Goal: Task Accomplishment & Management: Use online tool/utility

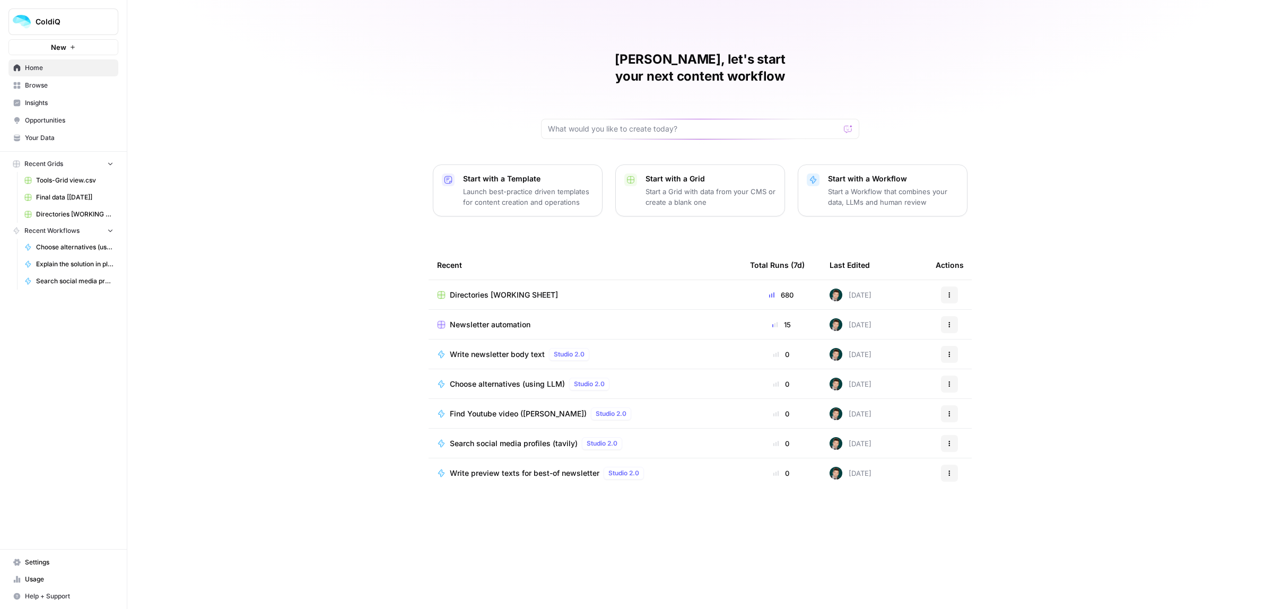
drag, startPoint x: 0, startPoint y: 0, endPoint x: 1126, endPoint y: 324, distance: 1171.9
click at [1126, 324] on div "[PERSON_NAME], let's start your next content workflow Start with a Template Lau…" at bounding box center [700, 304] width 1146 height 609
click at [472, 320] on td "Newsletter automation" at bounding box center [585, 324] width 313 height 29
click at [475, 319] on span "Newsletter automation" at bounding box center [490, 324] width 81 height 11
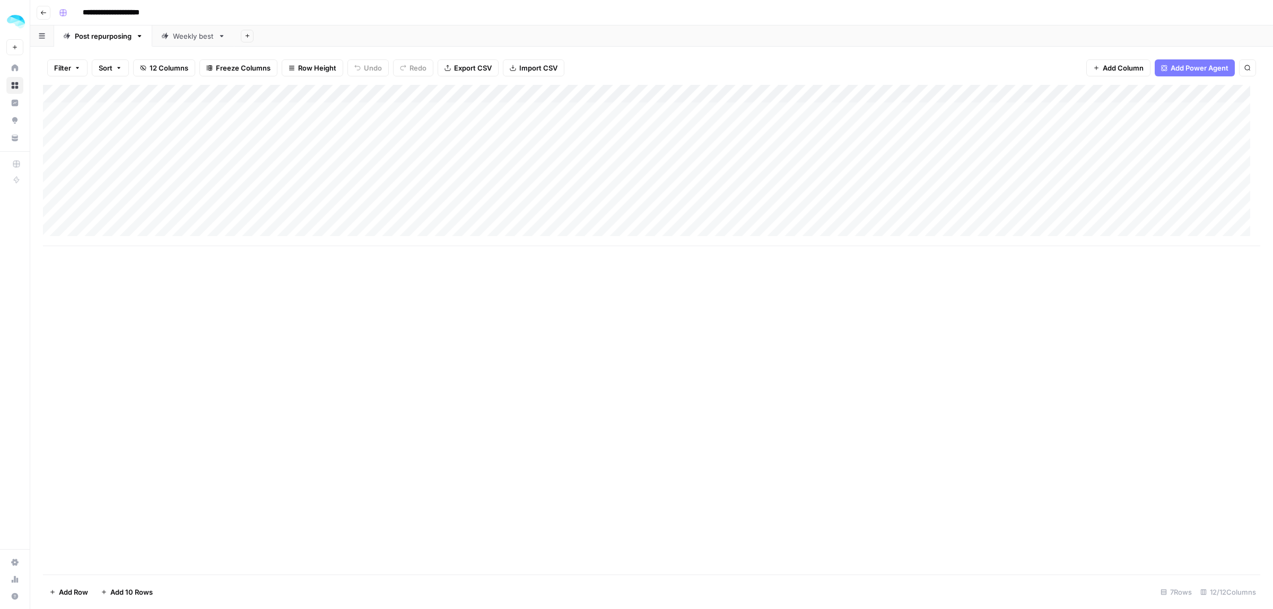
click at [173, 41] on link "Weekly best" at bounding box center [193, 35] width 82 height 21
click at [108, 203] on div "Add Column" at bounding box center [651, 268] width 1217 height 366
click at [186, 190] on div "Add Column" at bounding box center [651, 268] width 1217 height 366
type textarea "**********"
click at [223, 36] on icon "button" at bounding box center [221, 35] width 7 height 7
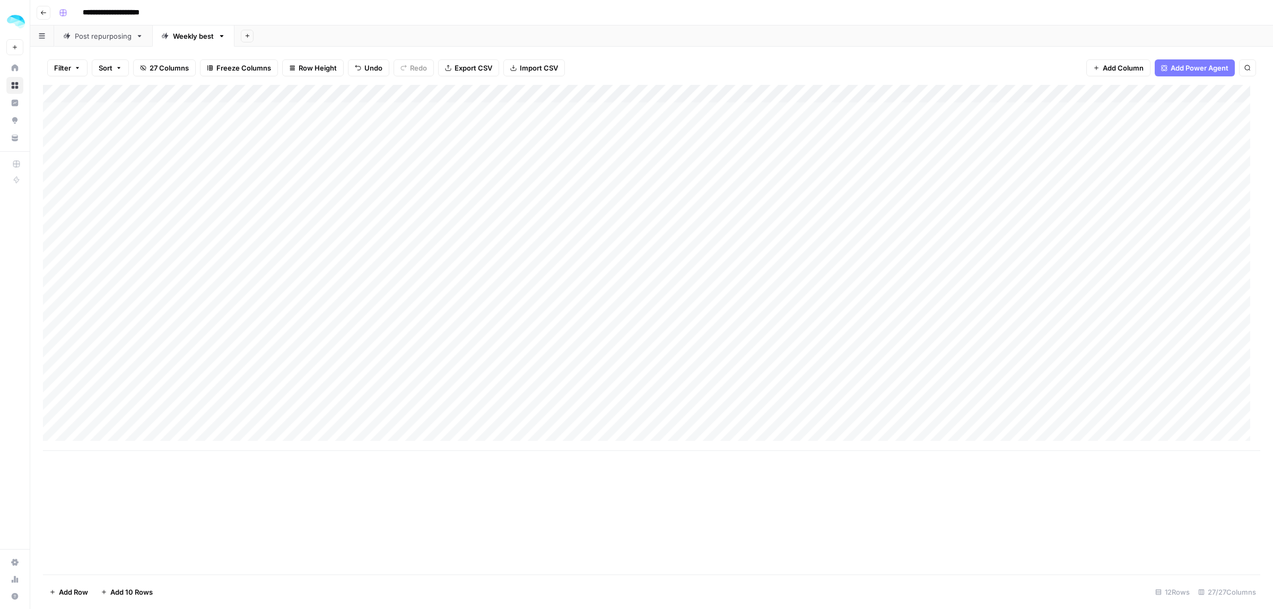
click at [141, 8] on input "**********" at bounding box center [123, 12] width 91 height 17
click at [63, 11] on rect "button" at bounding box center [63, 13] width 6 height 6
click at [254, 14] on div "**********" at bounding box center [659, 12] width 1208 height 17
click at [38, 39] on button "button" at bounding box center [42, 35] width 24 height 21
click at [607, 212] on div "Add Column" at bounding box center [651, 268] width 1217 height 366
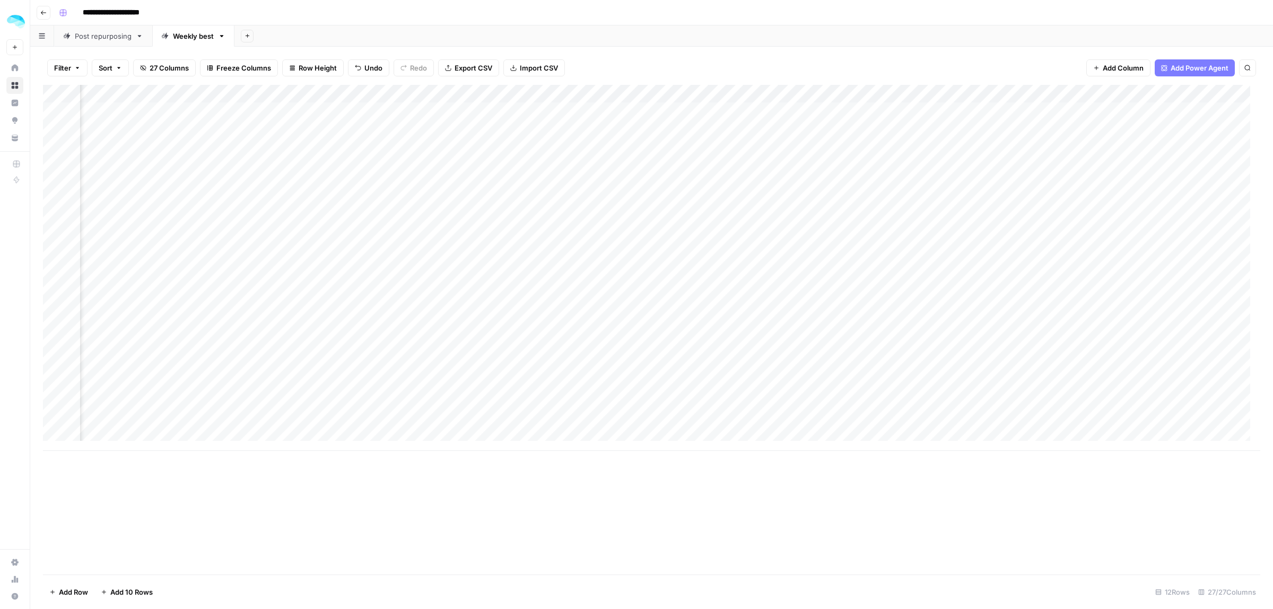
scroll to position [0, 484]
click at [738, 204] on div "Add Column" at bounding box center [651, 268] width 1217 height 366
click at [745, 191] on div "Add Column" at bounding box center [651, 268] width 1217 height 366
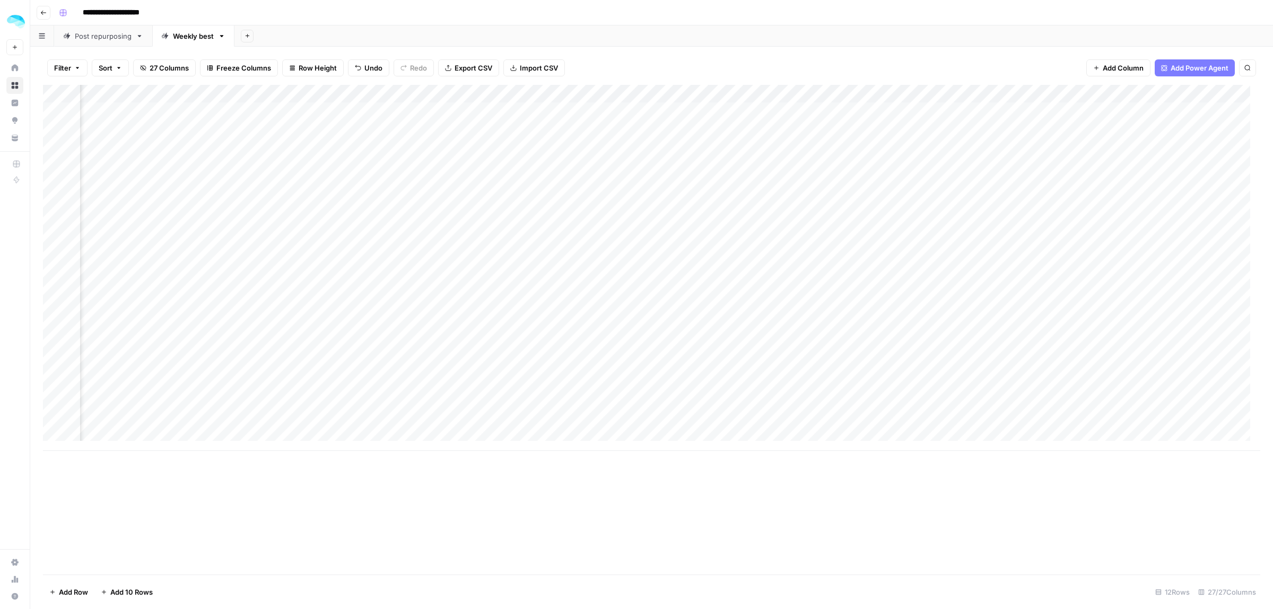
click at [791, 203] on div "Add Column" at bounding box center [651, 268] width 1217 height 366
click at [945, 197] on div "Add Column" at bounding box center [651, 268] width 1217 height 366
click at [1138, 569] on div "A new version of AirOps is available. Reload" at bounding box center [1185, 571] width 134 height 25
click at [1133, 574] on span "Reload" at bounding box center [1132, 577] width 21 height 10
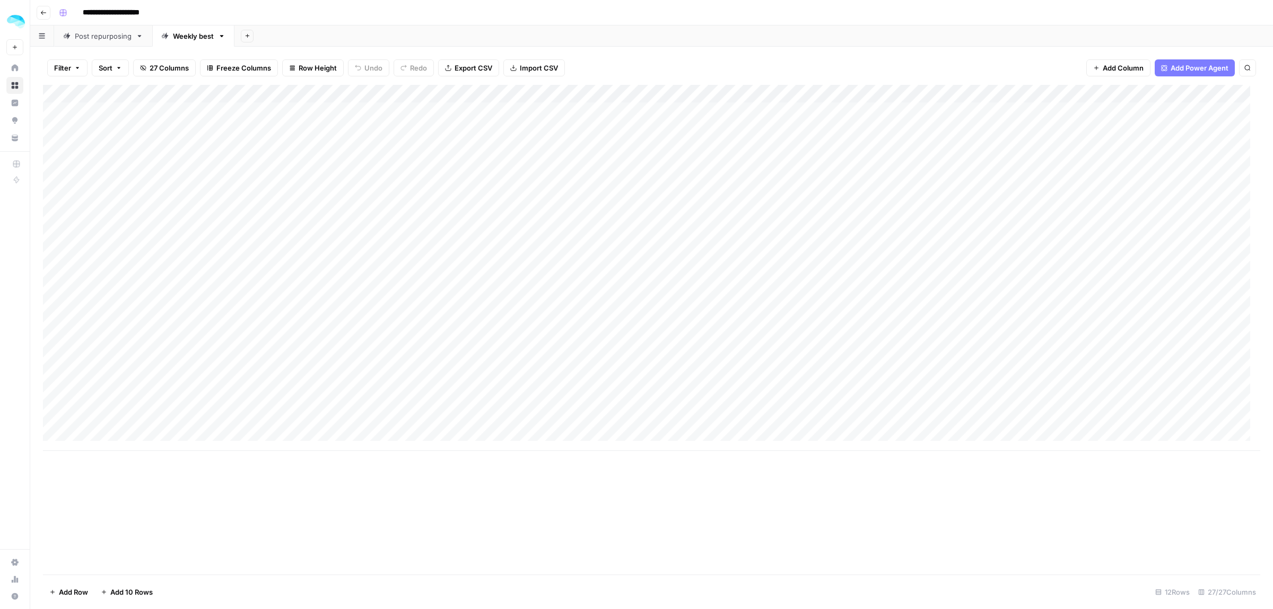
click at [338, 197] on div "Add Column" at bounding box center [651, 268] width 1217 height 366
click at [1022, 363] on div "Add Column" at bounding box center [651, 268] width 1217 height 366
click at [407, 201] on div "Add Column" at bounding box center [651, 268] width 1217 height 366
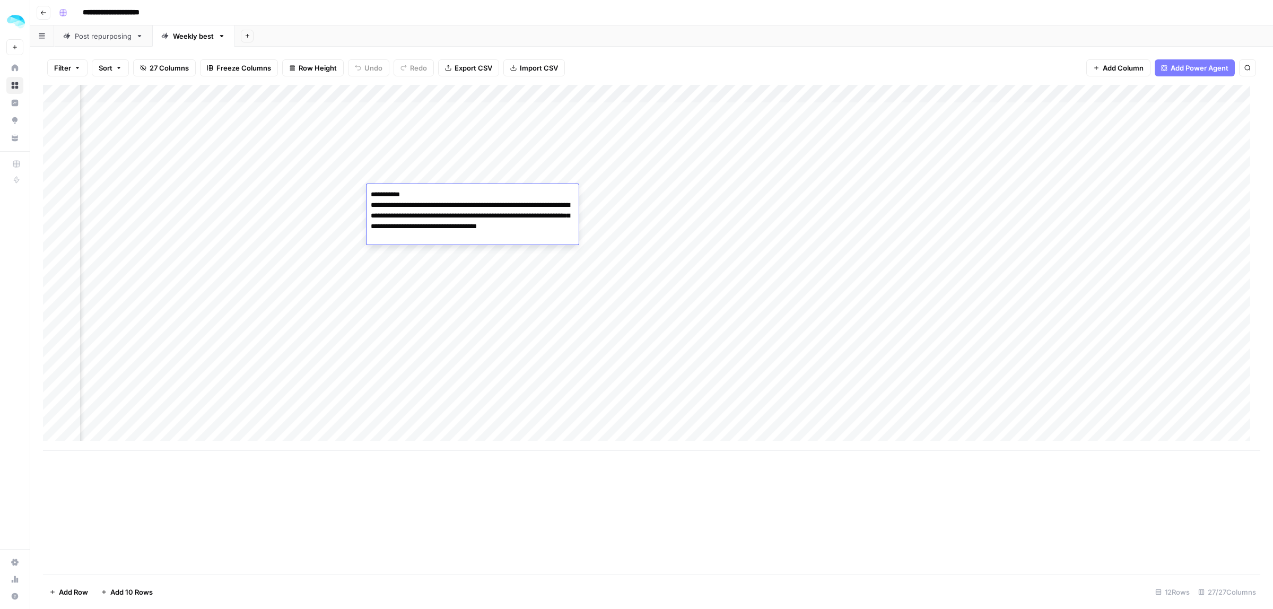
click at [682, 202] on div "Add Column" at bounding box center [651, 268] width 1217 height 366
click at [682, 202] on textarea at bounding box center [700, 194] width 170 height 15
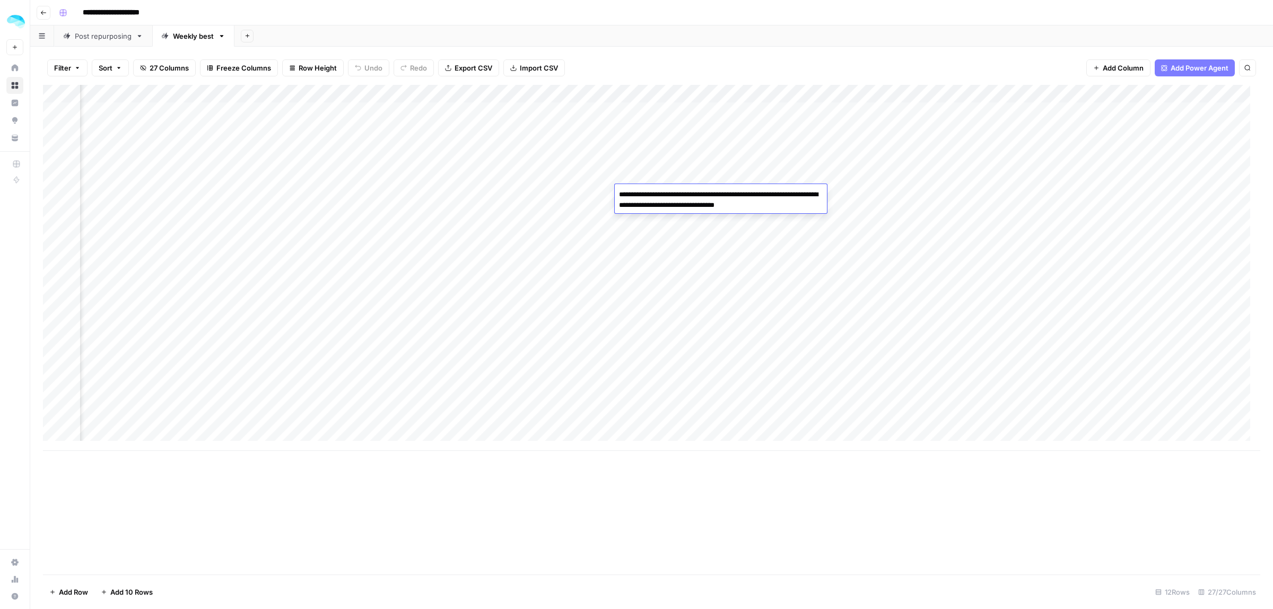
type textarea "**********"
click at [854, 189] on div "Add Column" at bounding box center [651, 268] width 1217 height 366
click at [828, 197] on div "Add Column" at bounding box center [651, 268] width 1217 height 366
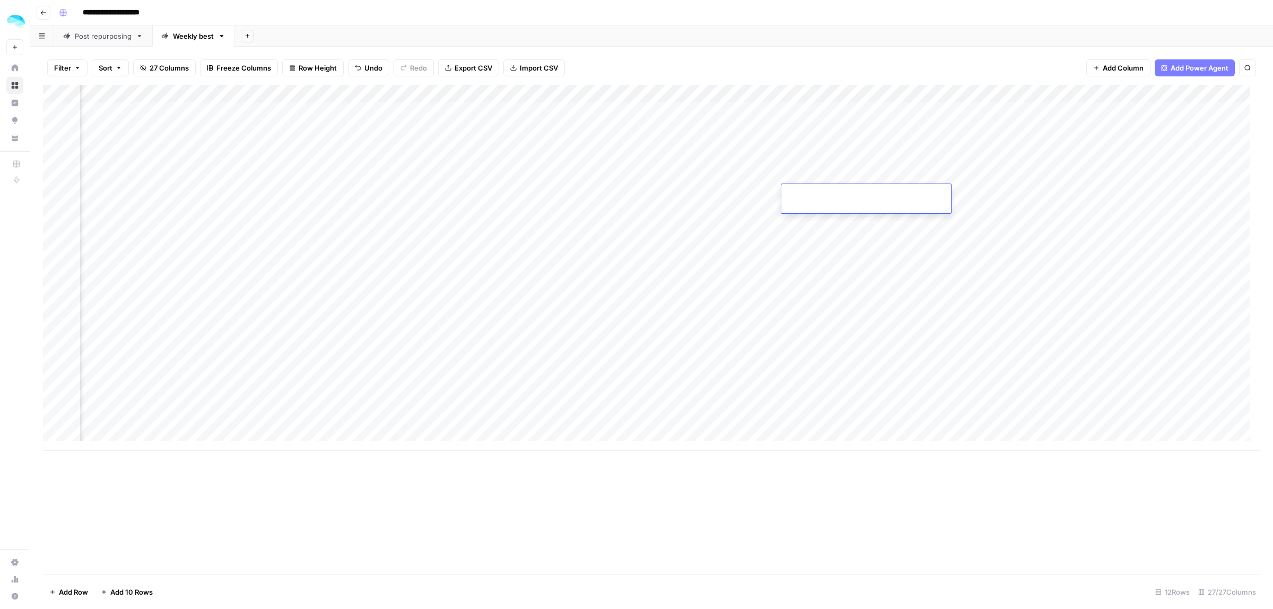
click at [773, 194] on div "Add Column" at bounding box center [651, 268] width 1217 height 366
click at [568, 197] on div "Add Column" at bounding box center [651, 268] width 1217 height 366
click at [823, 202] on div "Add Column" at bounding box center [651, 268] width 1217 height 366
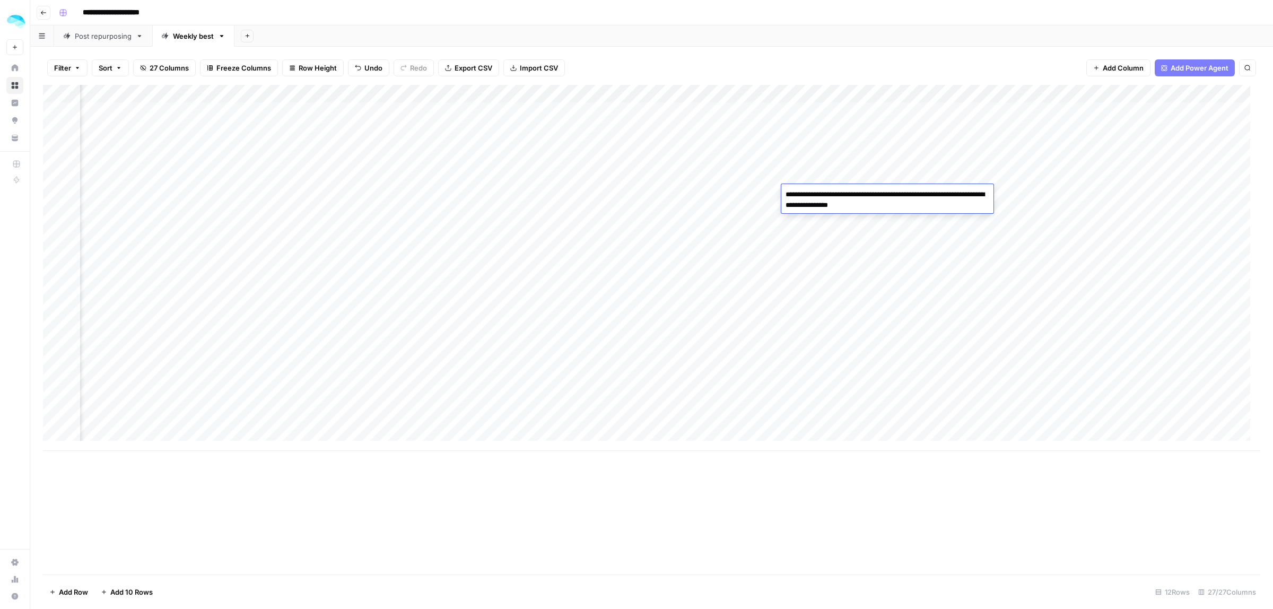
click at [795, 194] on textarea "**********" at bounding box center [887, 199] width 212 height 25
type textarea "**********"
click at [989, 199] on div "Add Column" at bounding box center [651, 268] width 1217 height 366
click at [657, 200] on div "Add Column" at bounding box center [651, 268] width 1217 height 366
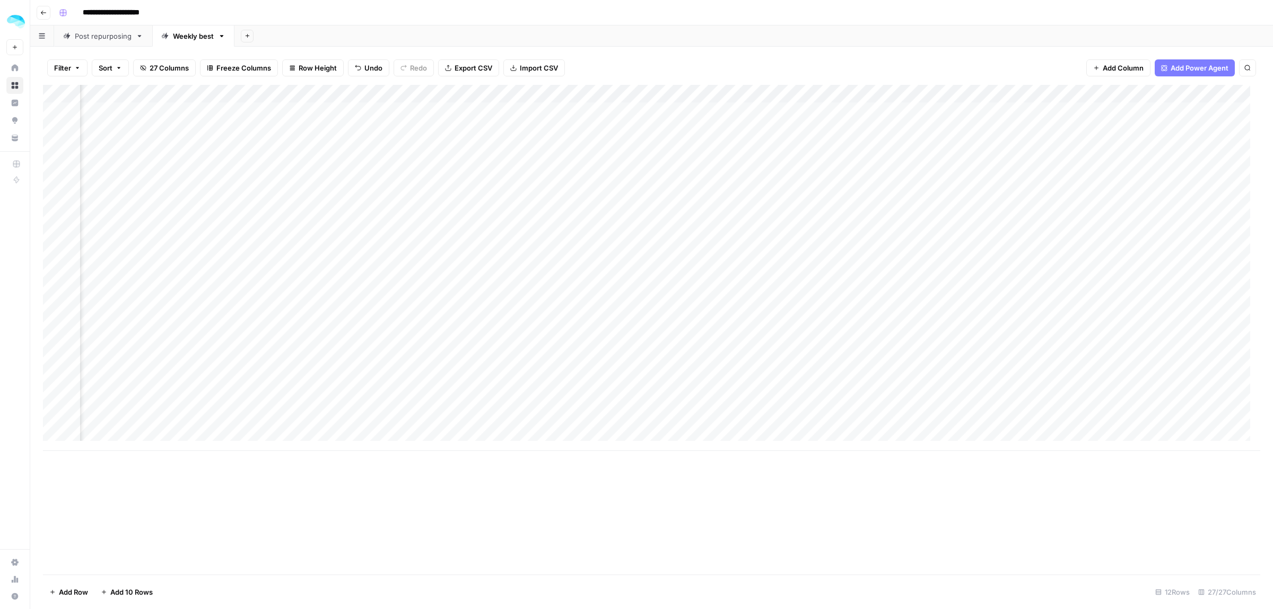
click at [657, 200] on div "Add Column" at bounding box center [651, 268] width 1217 height 366
click at [587, 192] on div "Add Column" at bounding box center [651, 268] width 1217 height 366
click at [659, 208] on div "Add Column" at bounding box center [651, 268] width 1217 height 366
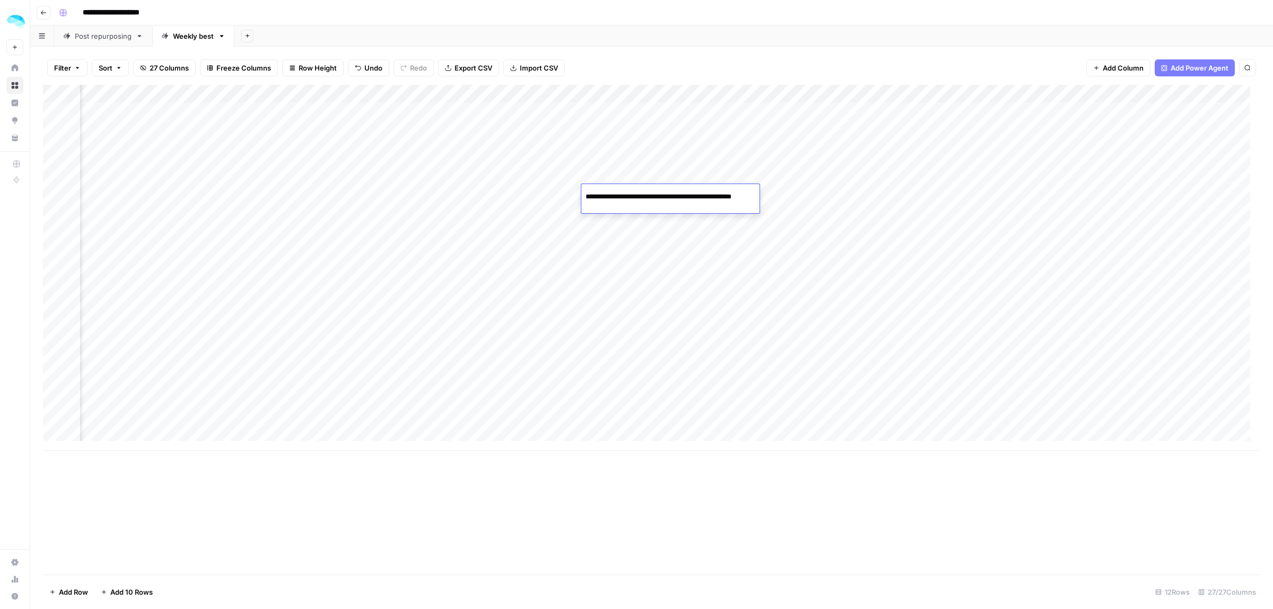
scroll to position [0, 19]
drag, startPoint x: 708, startPoint y: 196, endPoint x: 828, endPoint y: 197, distance: 119.9
click at [828, 197] on body "**********" at bounding box center [636, 304] width 1273 height 609
type input "**********"
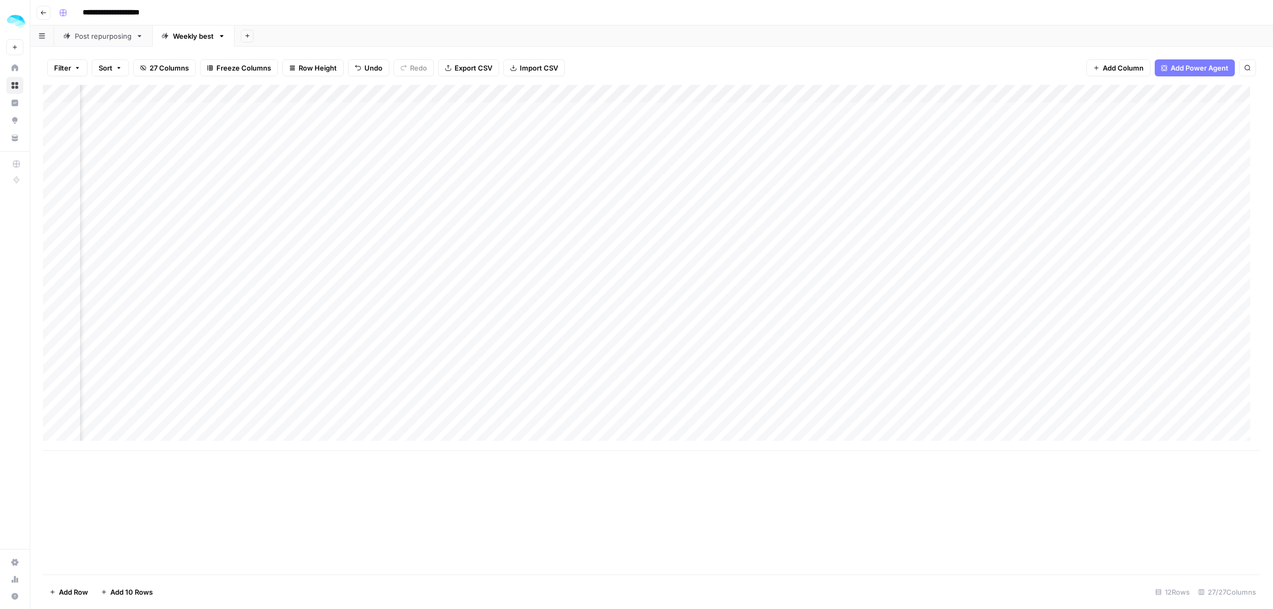
click at [872, 207] on div "Add Column" at bounding box center [651, 268] width 1217 height 366
type textarea "**********"
click at [1040, 187] on div "Add Column" at bounding box center [651, 268] width 1217 height 366
drag, startPoint x: 646, startPoint y: 451, endPoint x: 715, endPoint y: 451, distance: 69.5
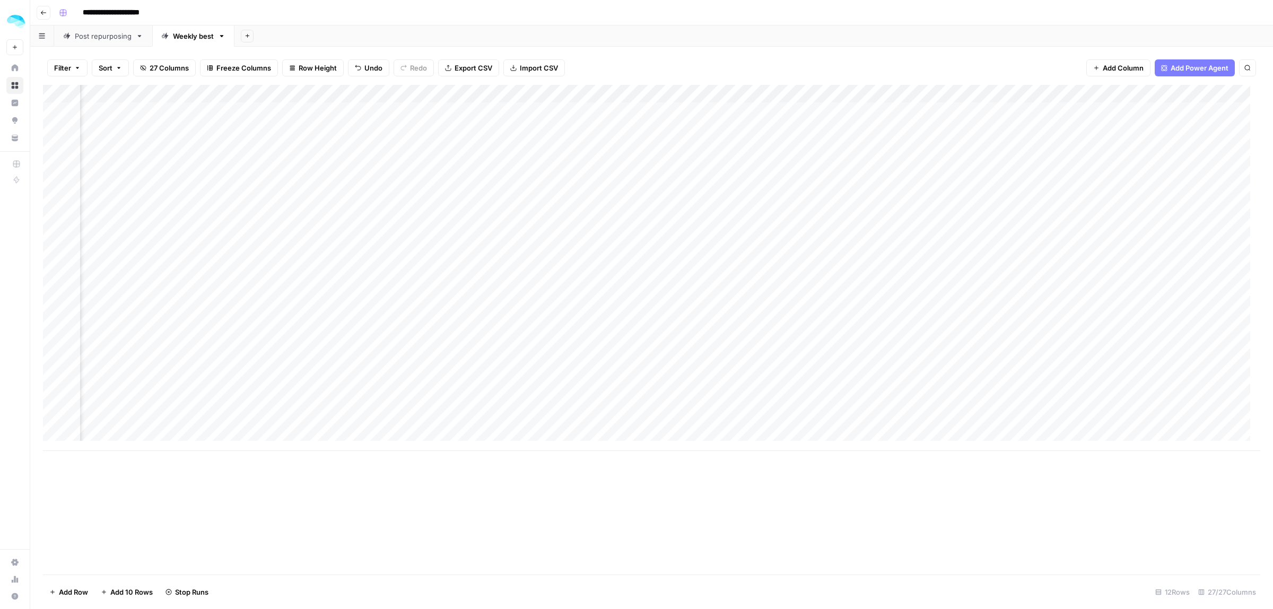
click at [715, 451] on div "Add Column" at bounding box center [651, 268] width 1217 height 366
click at [860, 471] on div "Add Column" at bounding box center [651, 330] width 1217 height 490
click at [211, 196] on div "Add Column" at bounding box center [651, 268] width 1217 height 366
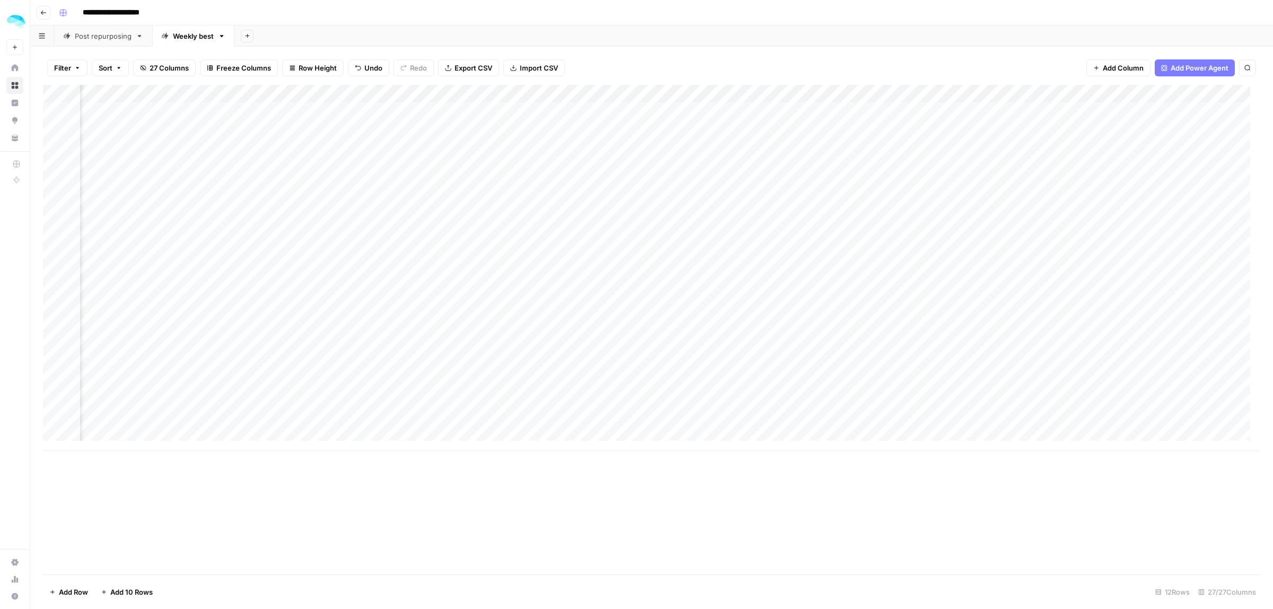
click at [558, 451] on div "Add Column" at bounding box center [651, 330] width 1217 height 490
click at [652, 195] on div "Add Column" at bounding box center [651, 268] width 1217 height 366
drag, startPoint x: 752, startPoint y: 205, endPoint x: 746, endPoint y: 205, distance: 5.8
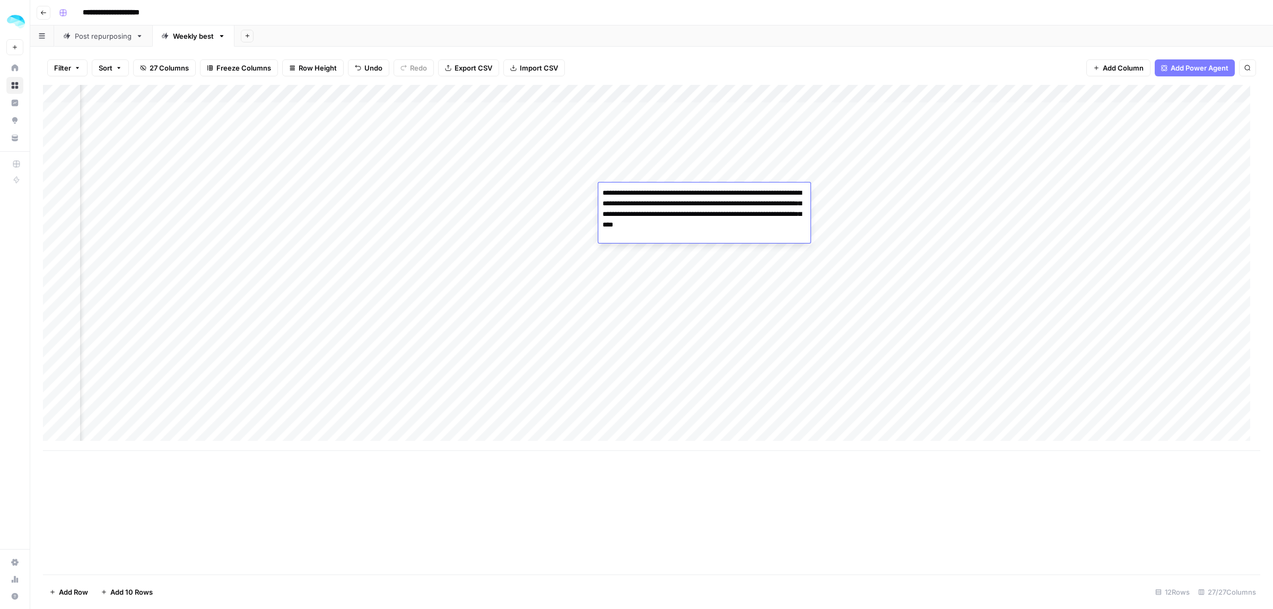
click at [746, 205] on textarea "**********" at bounding box center [704, 209] width 212 height 47
type textarea "**********"
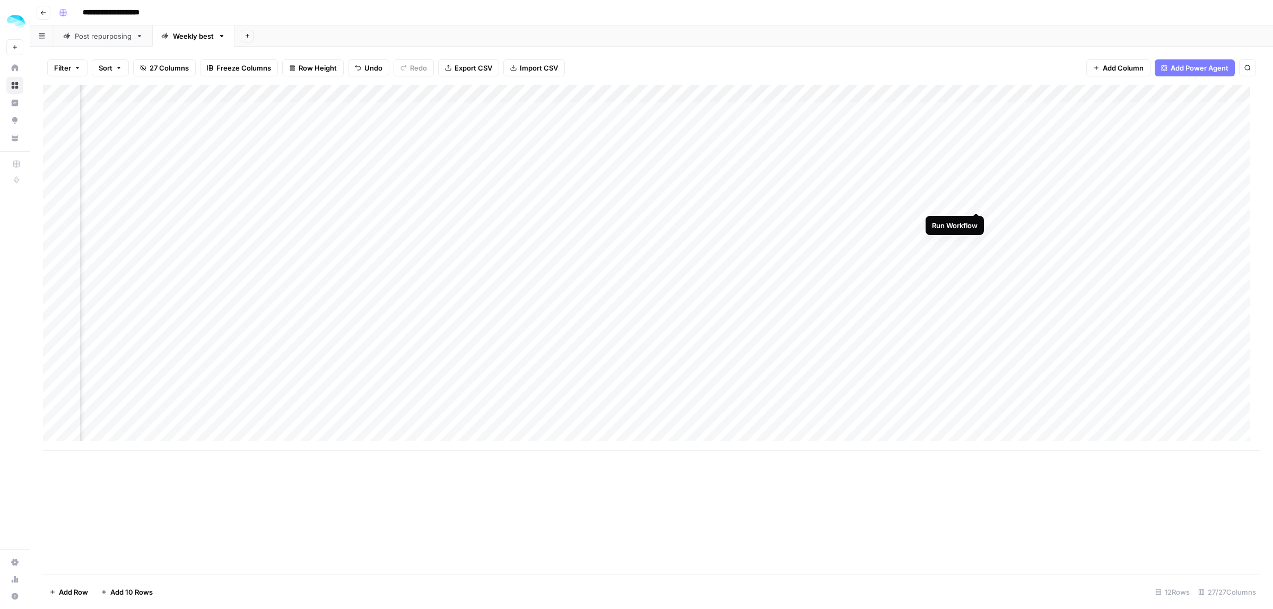
click at [974, 191] on div "Add Column" at bounding box center [651, 268] width 1217 height 366
click at [765, 184] on div "Add Column" at bounding box center [651, 268] width 1217 height 366
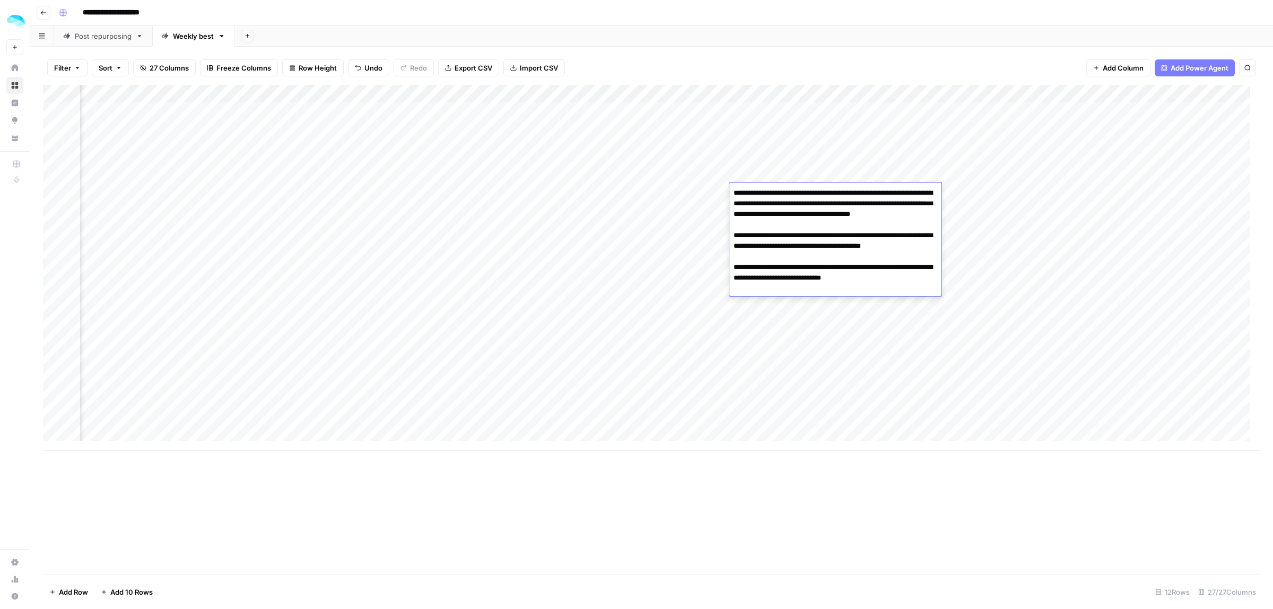
click at [931, 473] on div "Add Column" at bounding box center [651, 330] width 1217 height 490
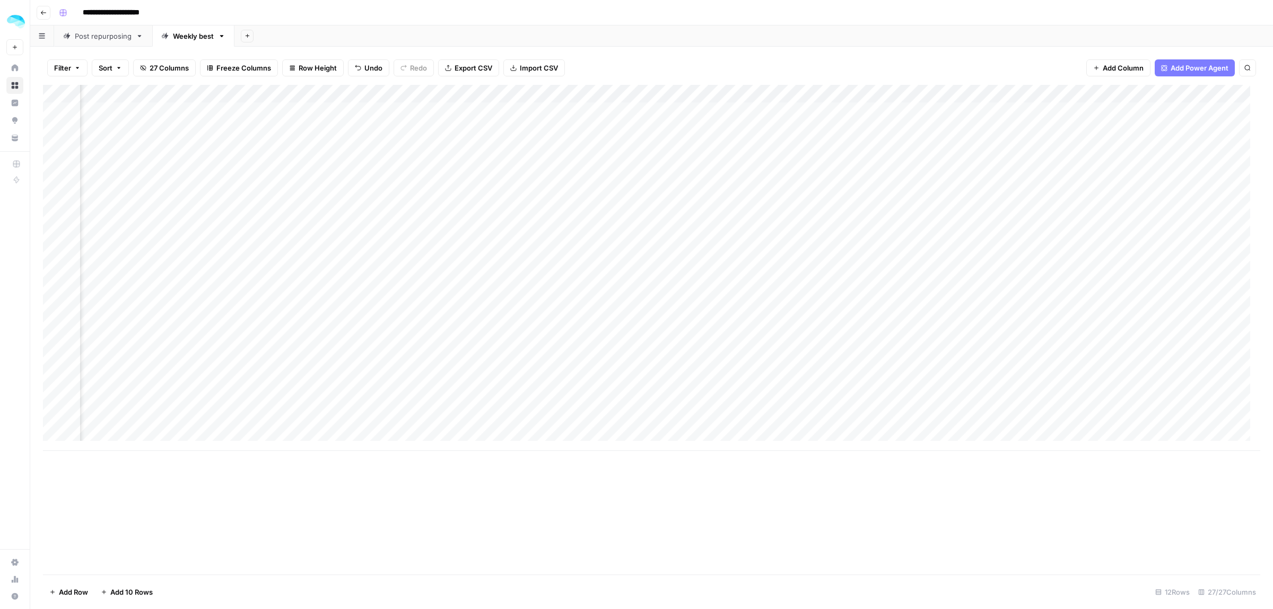
scroll to position [2, 2032]
click at [623, 208] on div "Add Column" at bounding box center [651, 268] width 1217 height 366
type textarea "**********"
click at [825, 201] on div "Add Column" at bounding box center [651, 268] width 1217 height 366
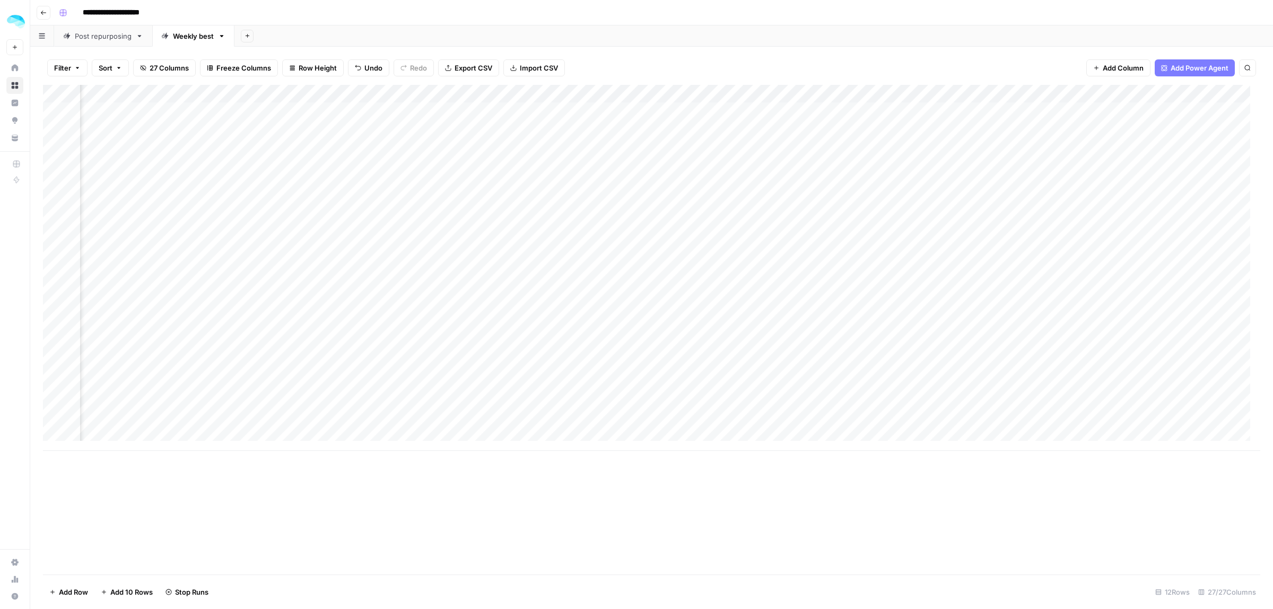
scroll to position [2, 2884]
click at [629, 197] on div "Add Column" at bounding box center [651, 268] width 1217 height 366
click at [465, 190] on div "Add Column" at bounding box center [651, 268] width 1217 height 366
click at [786, 195] on div "Add Column" at bounding box center [651, 268] width 1217 height 366
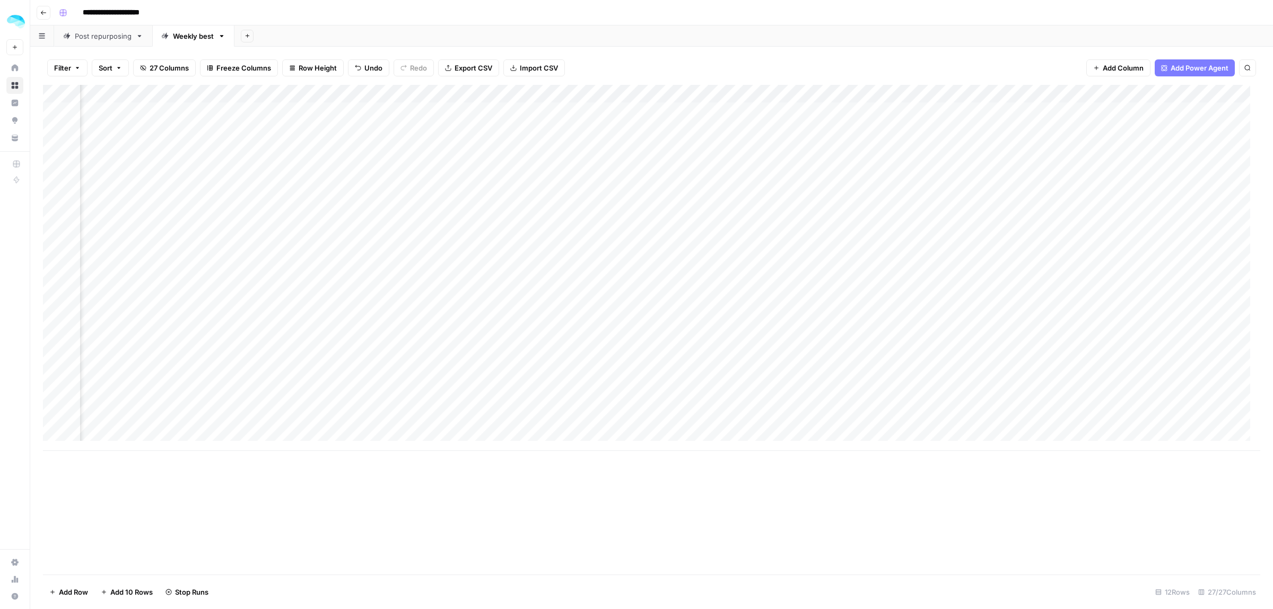
click at [786, 195] on div "Add Column" at bounding box center [651, 268] width 1217 height 366
click at [473, 191] on div "Add Column" at bounding box center [651, 268] width 1217 height 366
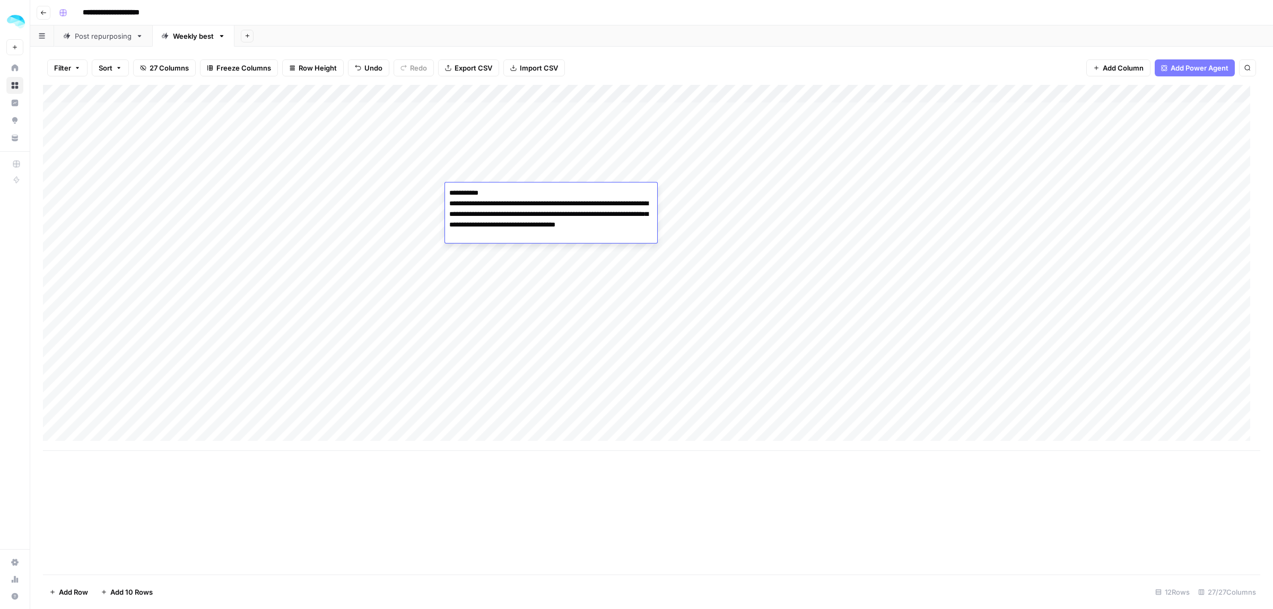
click at [744, 195] on div "Add Column" at bounding box center [651, 268] width 1217 height 366
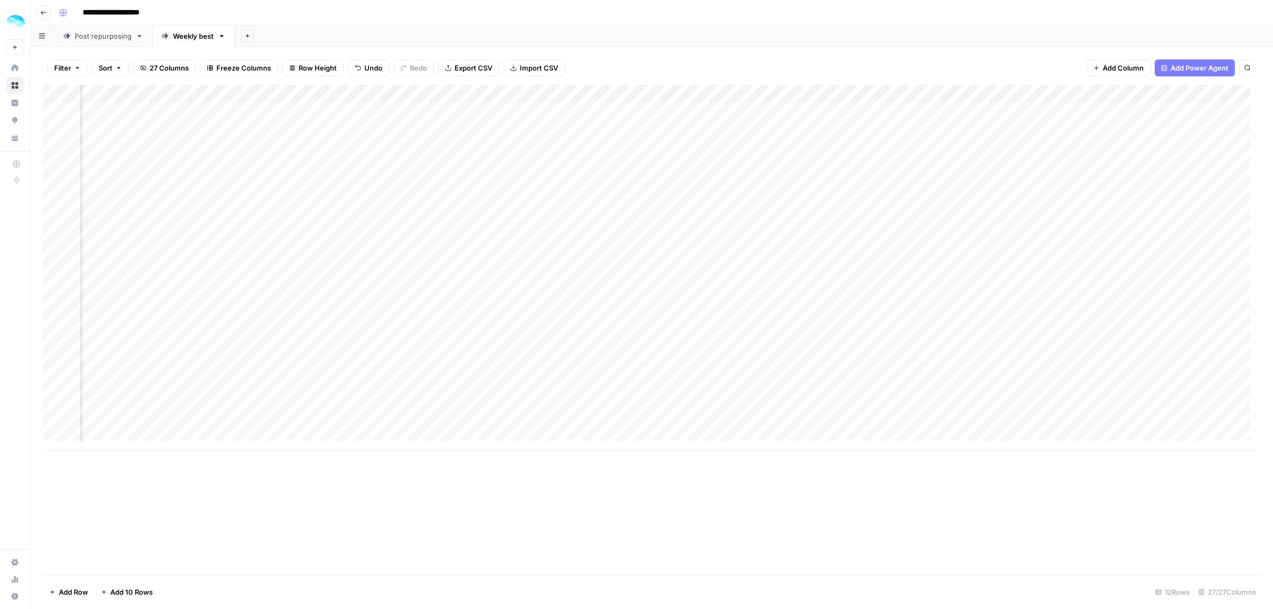
scroll to position [2, 503]
click at [618, 198] on div "Add Column" at bounding box center [651, 268] width 1217 height 366
click at [631, 203] on div "Add Column" at bounding box center [651, 268] width 1217 height 366
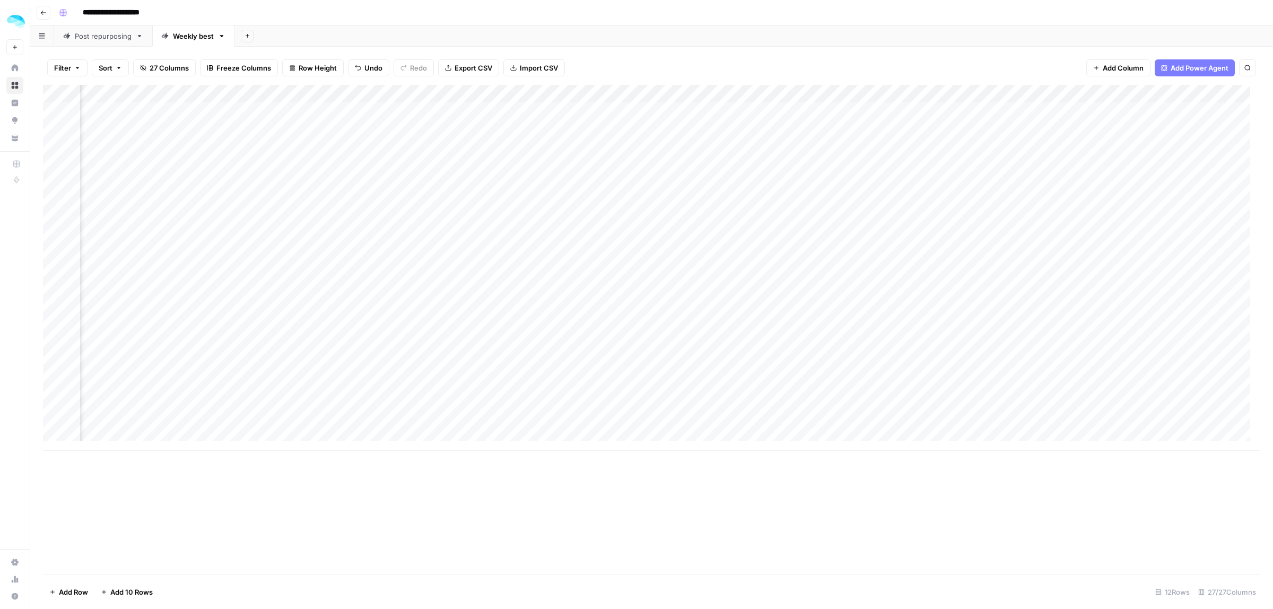
click at [631, 203] on div "Add Column" at bounding box center [651, 268] width 1217 height 366
click at [285, 194] on div "Add Column" at bounding box center [651, 268] width 1217 height 366
drag, startPoint x: 257, startPoint y: 192, endPoint x: 291, endPoint y: 298, distance: 110.7
click at [256, 201] on textarea "**********" at bounding box center [323, 214] width 212 height 57
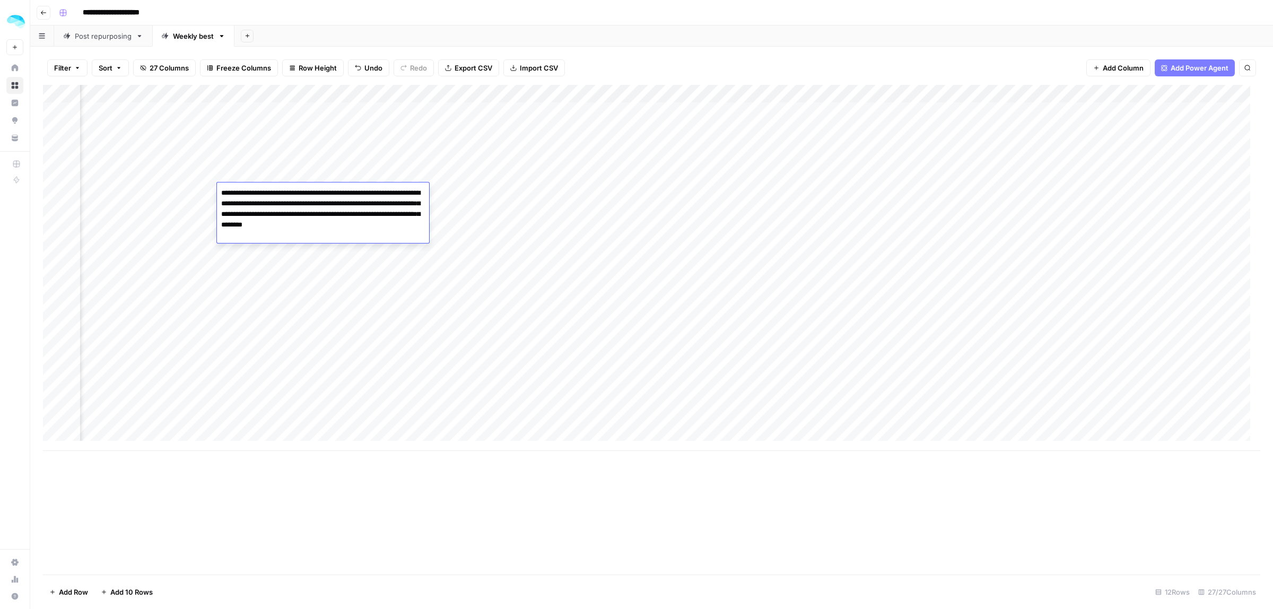
type textarea "**********"
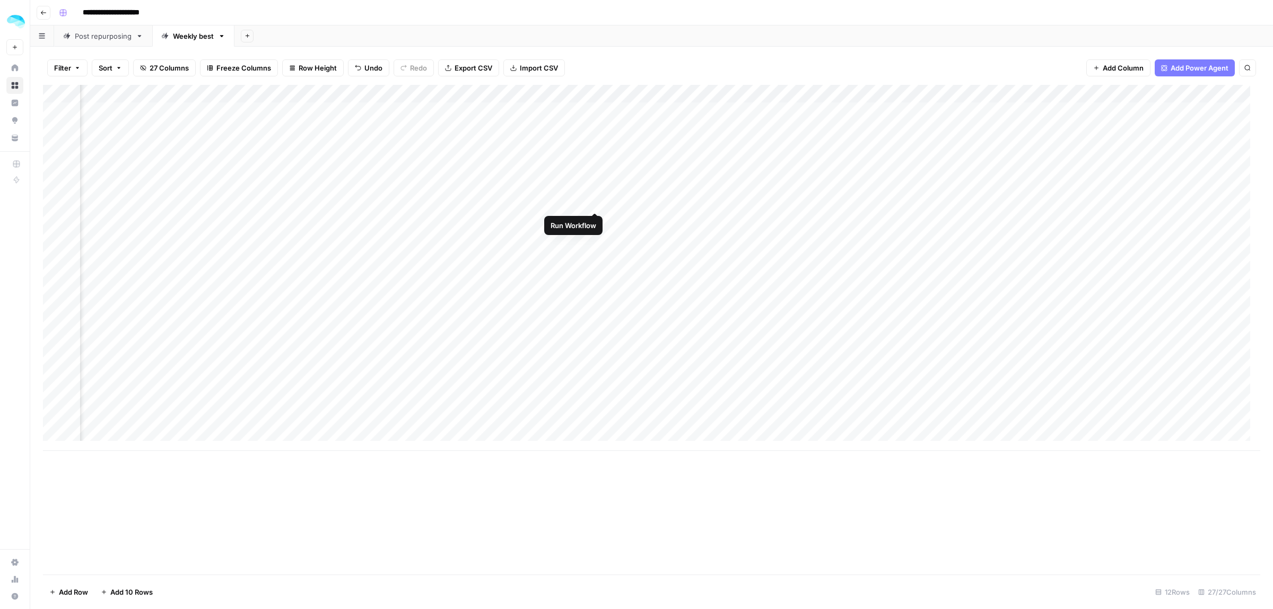
click at [593, 194] on div "Add Column" at bounding box center [651, 268] width 1217 height 366
click at [652, 195] on div "Add Column" at bounding box center [651, 268] width 1217 height 366
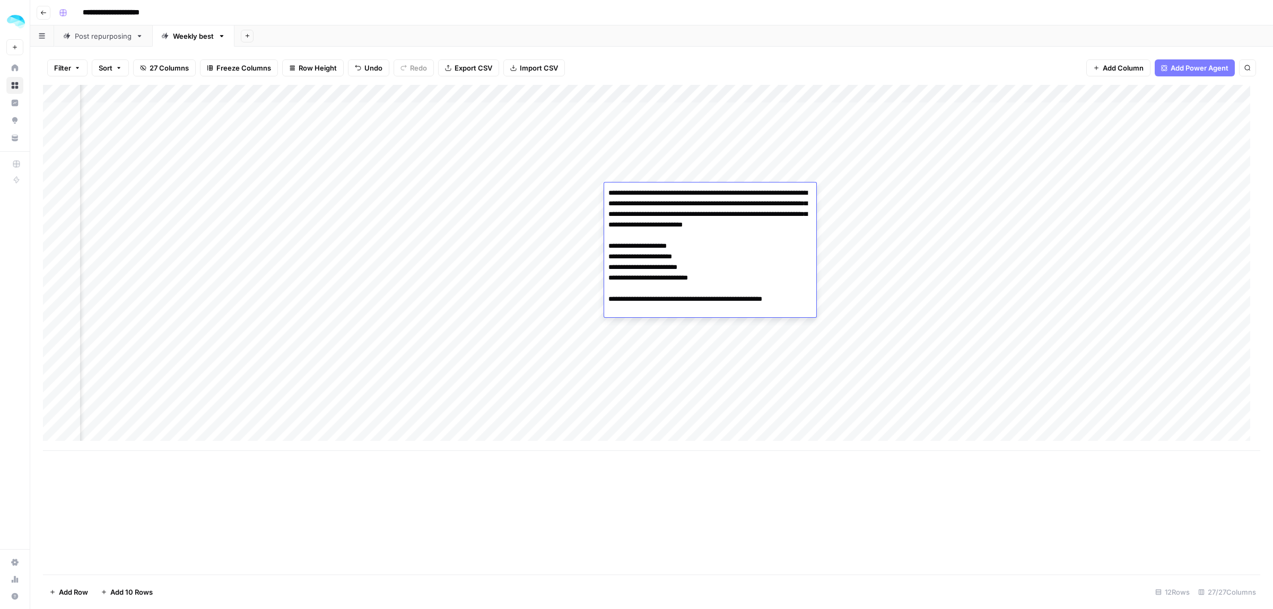
click at [745, 284] on textarea "**********" at bounding box center [710, 252] width 212 height 132
click at [503, 538] on div "Add Column" at bounding box center [651, 330] width 1217 height 490
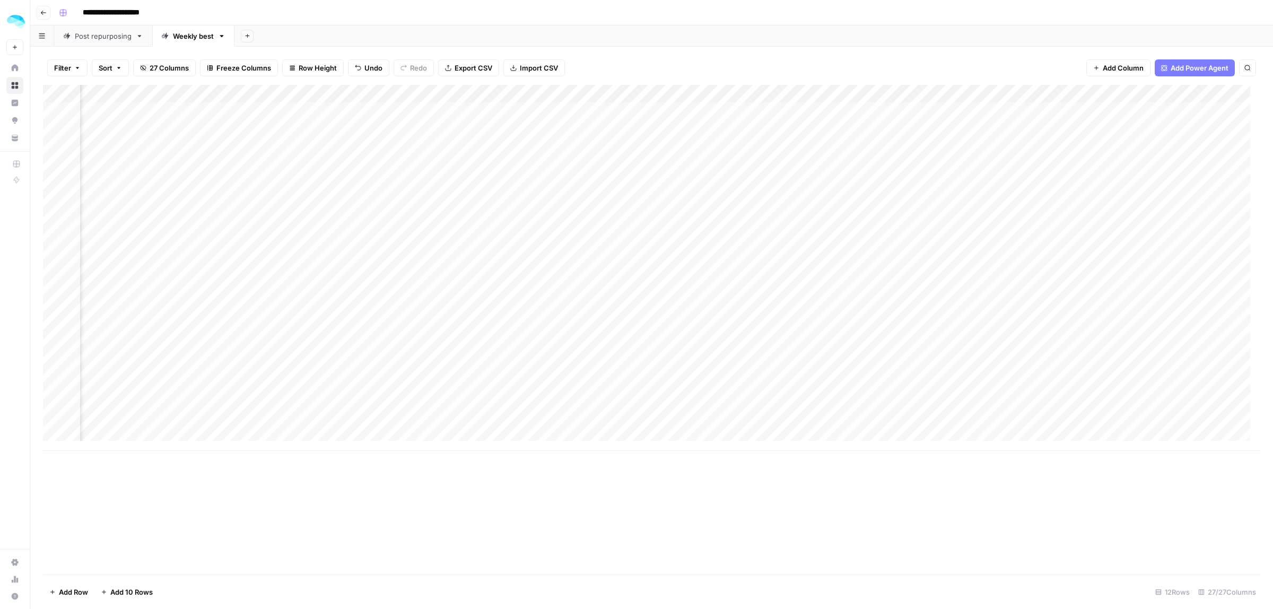
scroll to position [2, 1583]
click at [796, 198] on div "Add Column" at bounding box center [651, 268] width 1217 height 366
click at [776, 194] on div "Add Column" at bounding box center [651, 268] width 1217 height 366
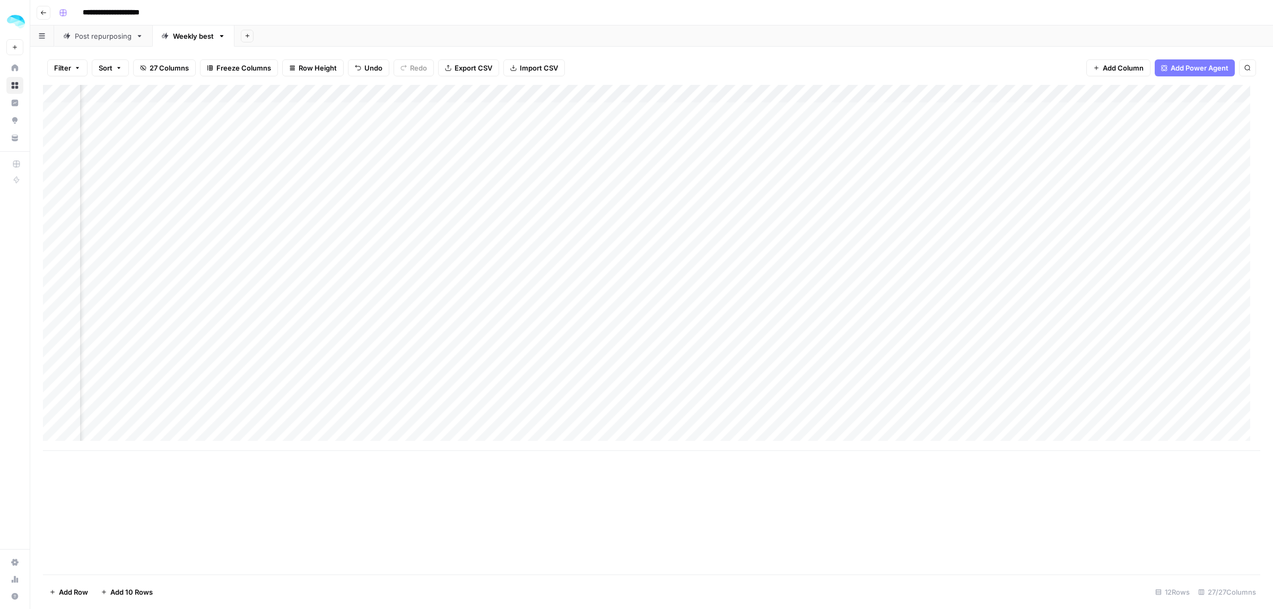
click at [776, 194] on div "Add Column" at bounding box center [651, 268] width 1217 height 366
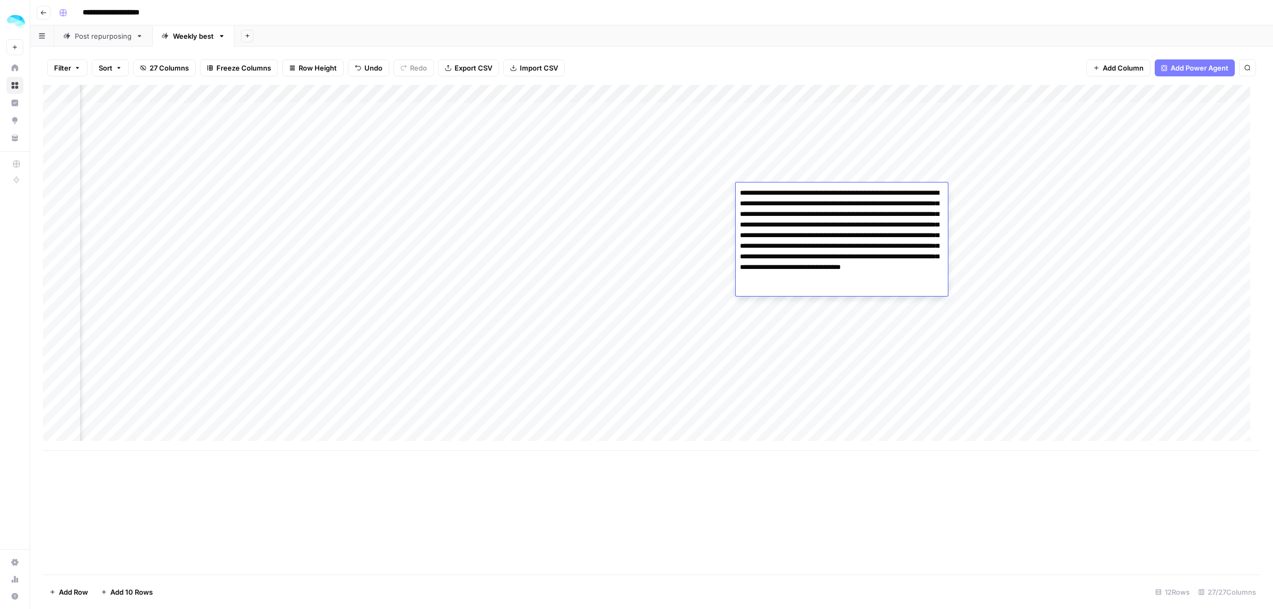
click at [816, 376] on div "Add Column" at bounding box center [651, 268] width 1217 height 366
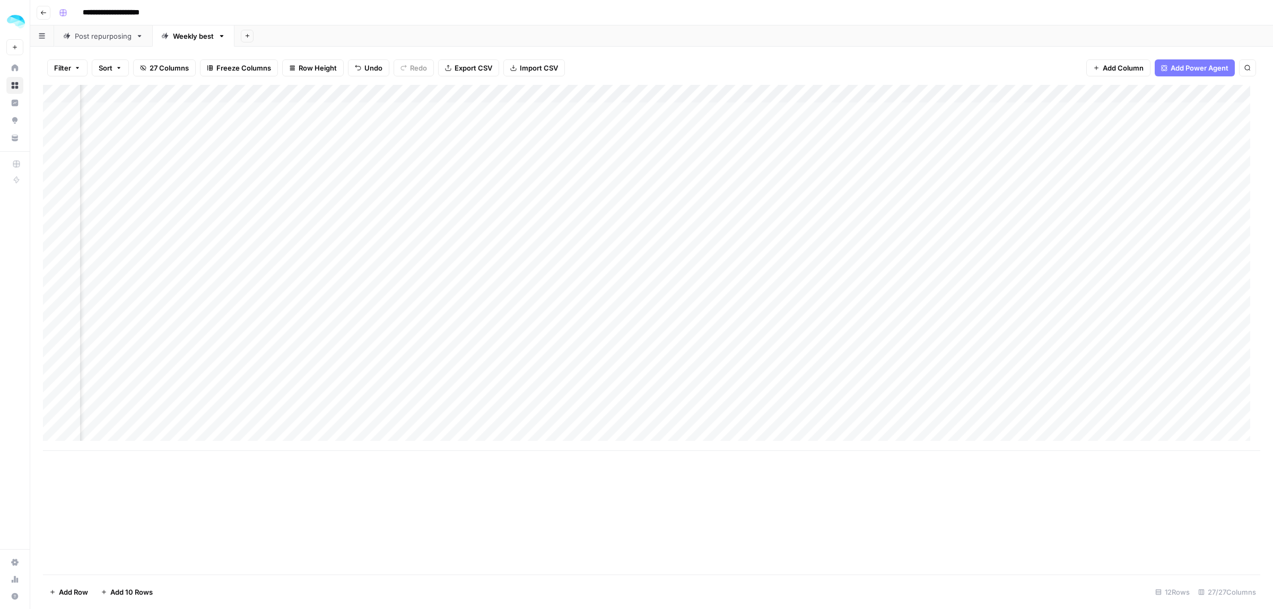
scroll to position [2, 2855]
click at [605, 191] on div "Add Column" at bounding box center [651, 268] width 1217 height 366
click at [589, 191] on div "Add Column" at bounding box center [651, 268] width 1217 height 366
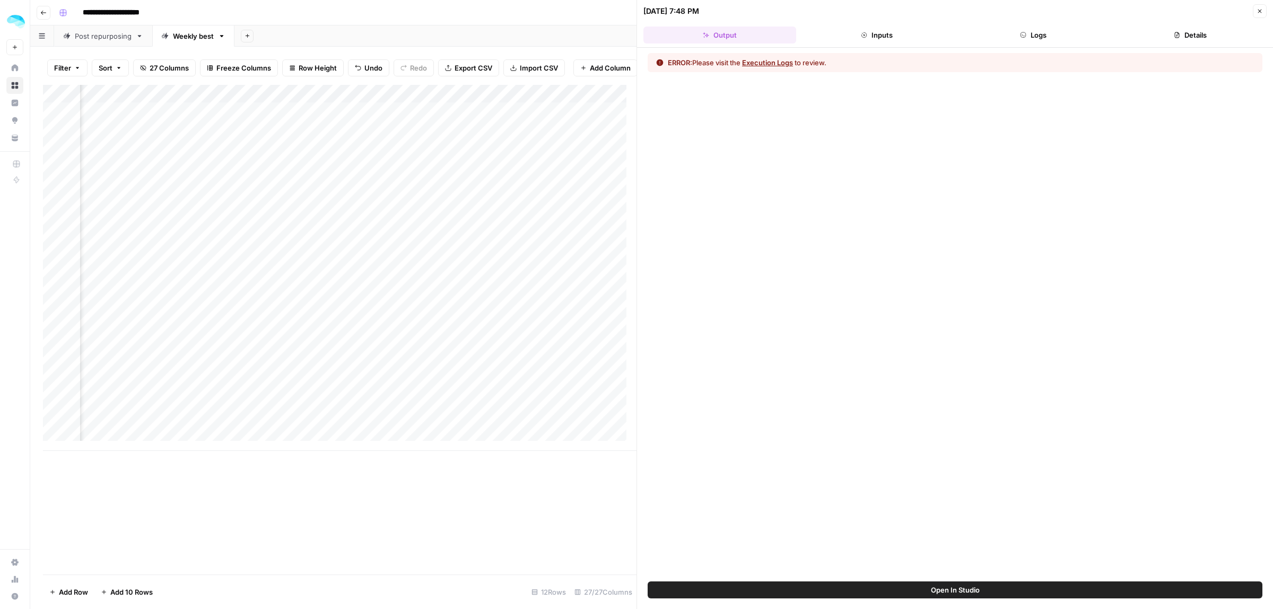
click at [878, 35] on button "Inputs" at bounding box center [876, 35] width 153 height 17
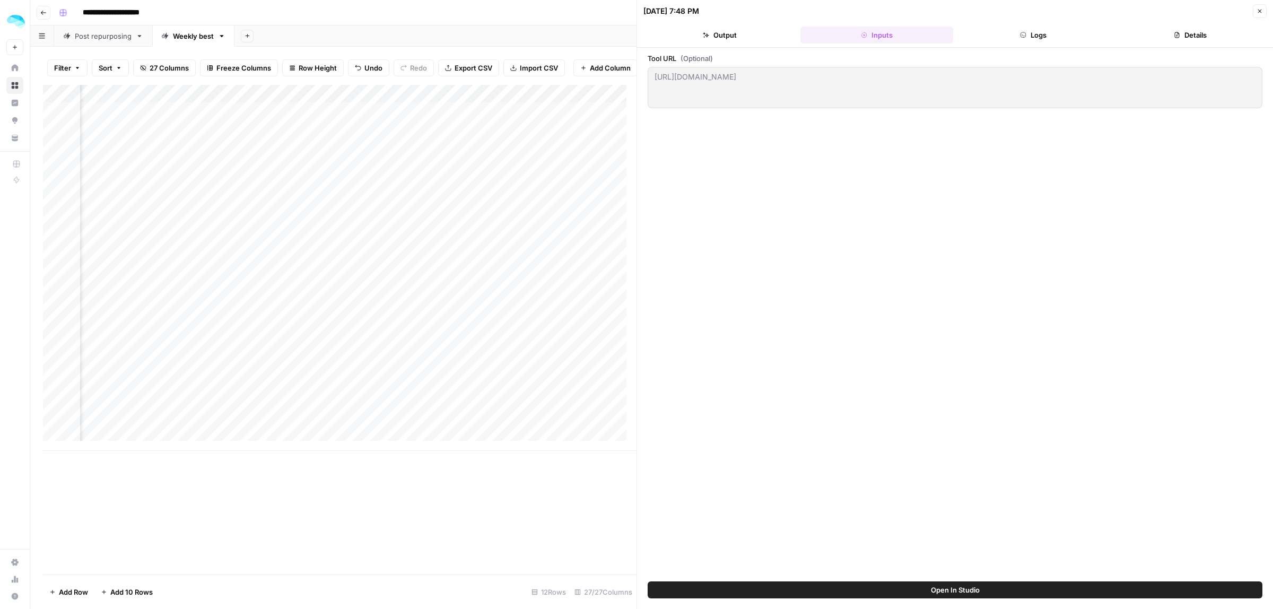
click at [1058, 31] on button "Logs" at bounding box center [1033, 35] width 153 height 17
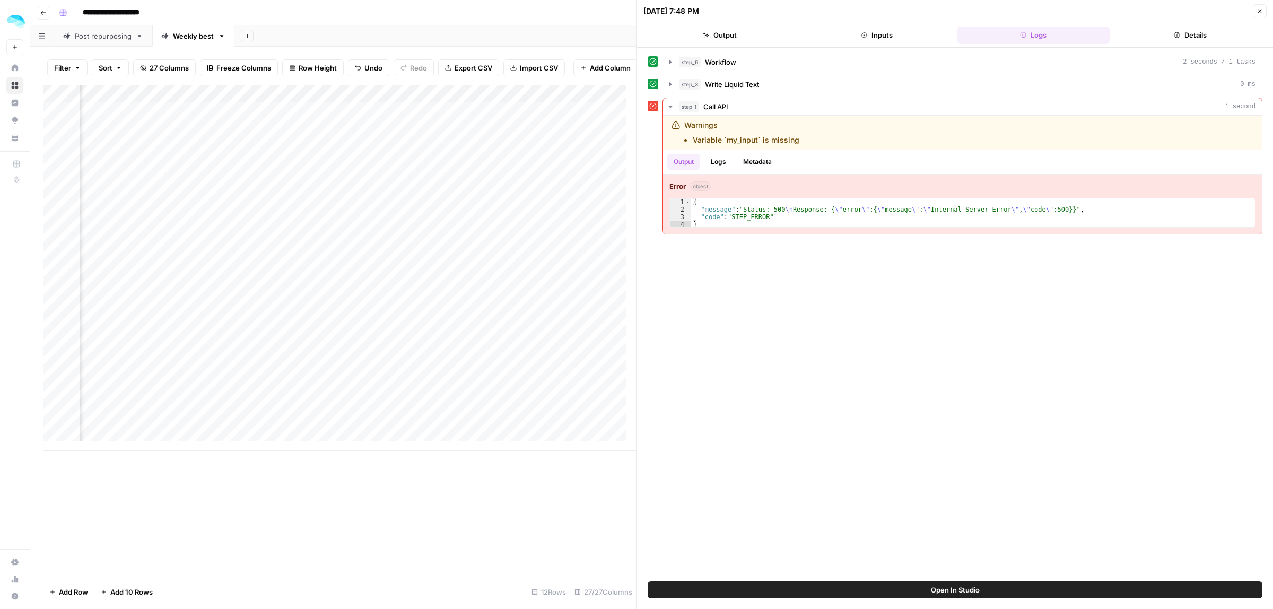
click at [330, 218] on div "Add Column" at bounding box center [340, 268] width 594 height 366
click at [591, 101] on div "Add Column" at bounding box center [340, 268] width 594 height 366
click at [427, 203] on span "Edit Workflow" at bounding box center [450, 208] width 93 height 11
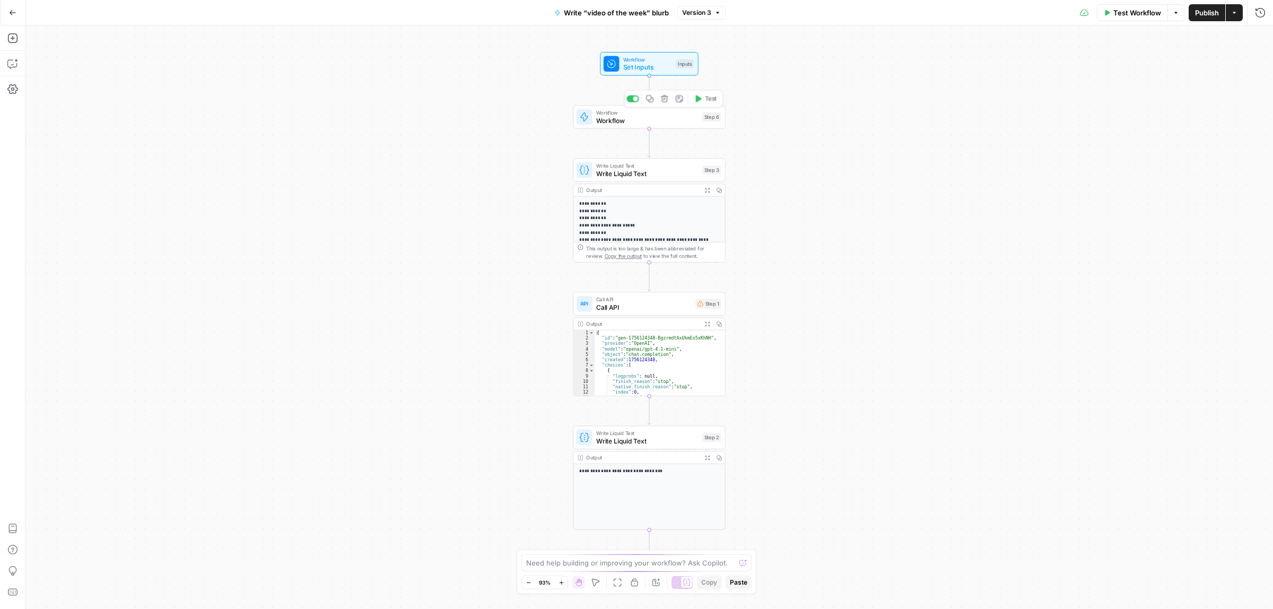
click at [632, 118] on span "Workflow" at bounding box center [647, 121] width 102 height 10
type input "Scrape the tool page (jina)"
click at [637, 173] on span "Write Liquid Text" at bounding box center [647, 174] width 102 height 10
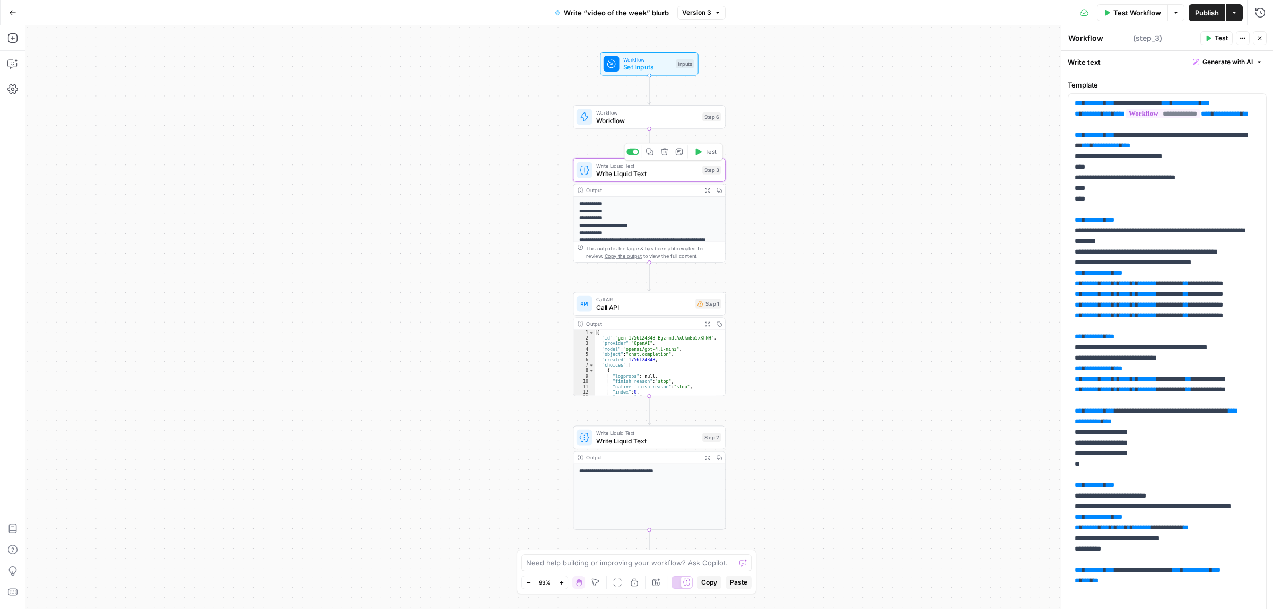
type textarea "Write Liquid Text"
click at [630, 308] on span "Call API" at bounding box center [643, 307] width 95 height 10
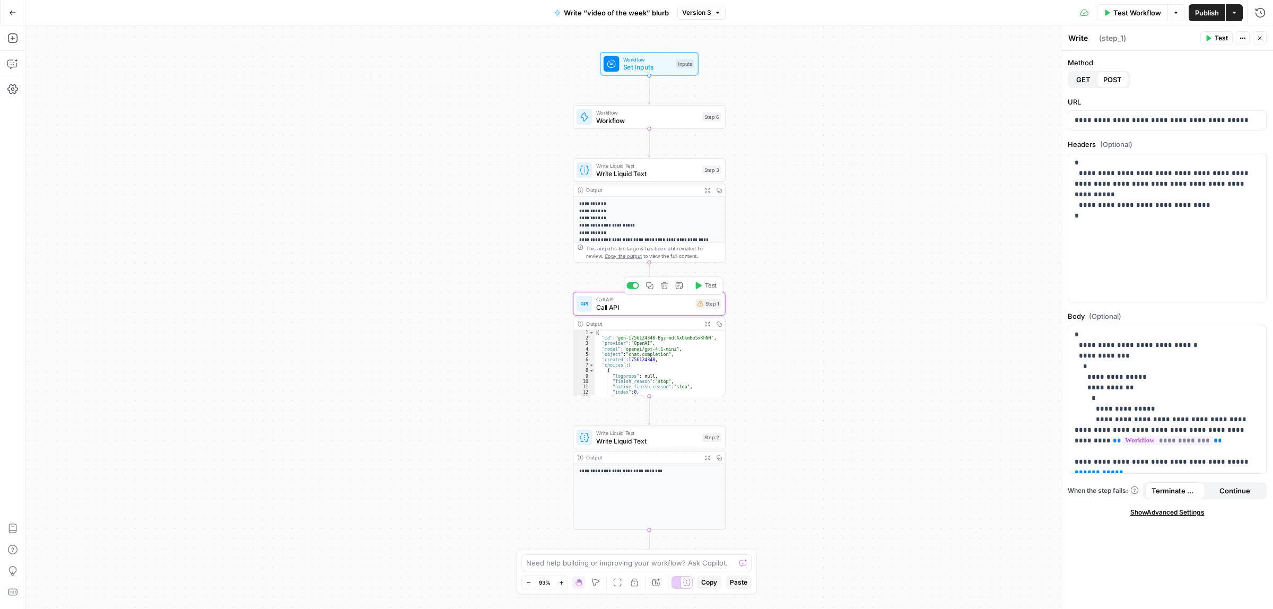
type textarea "Call API"
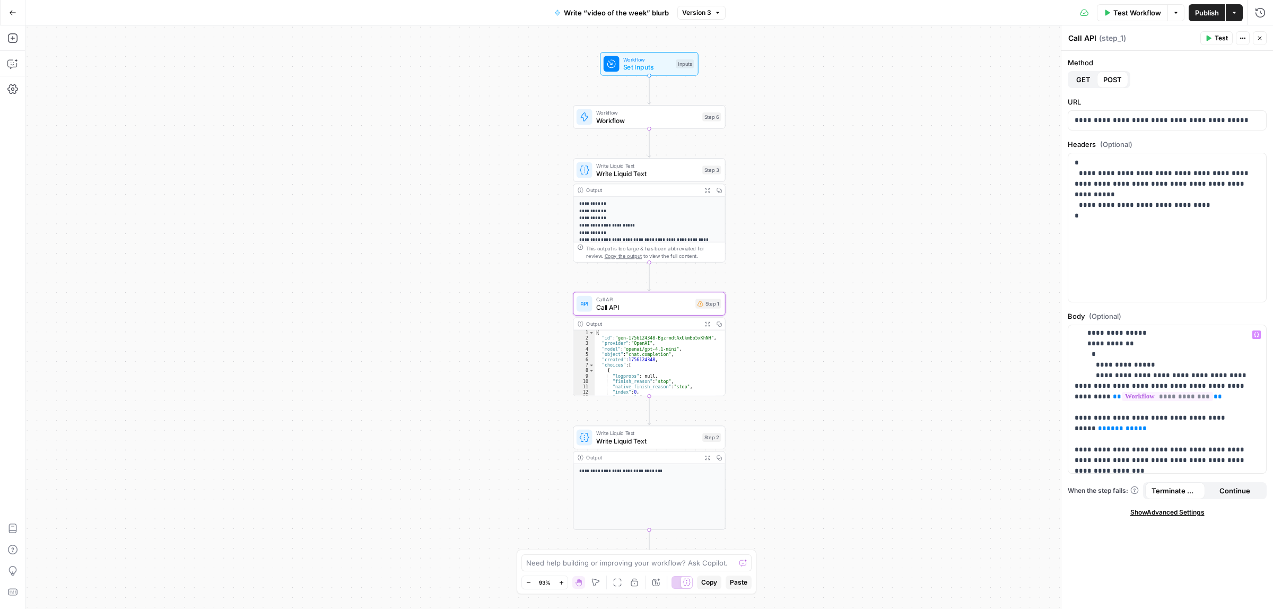
scroll to position [66, 0]
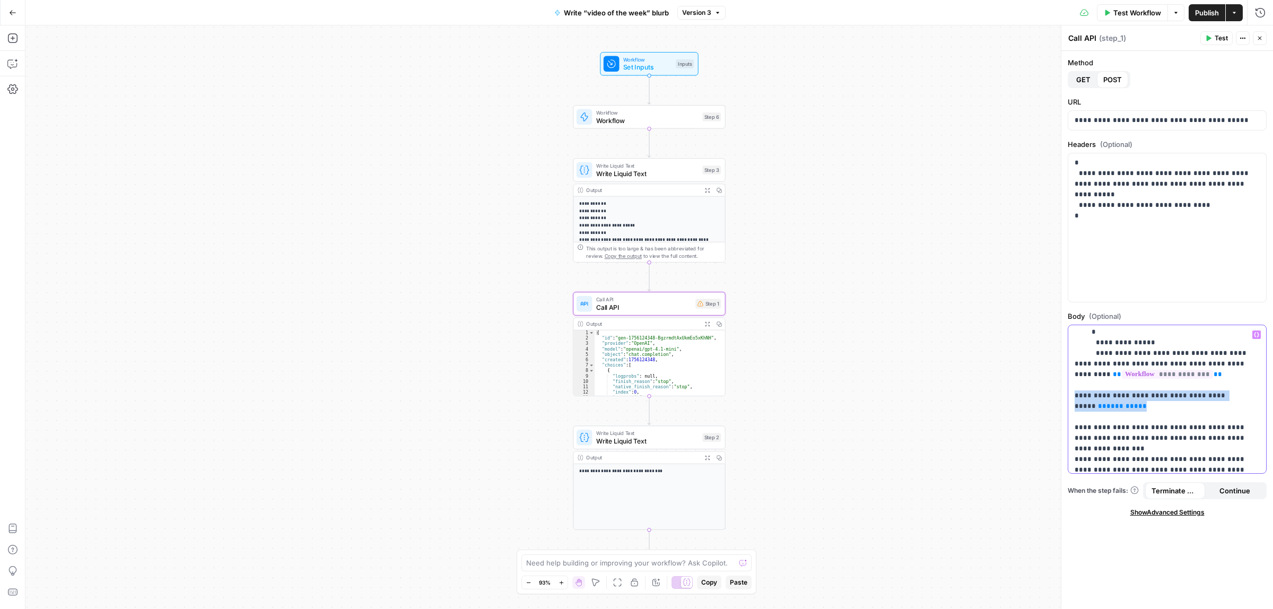
drag, startPoint x: 1119, startPoint y: 406, endPoint x: 1067, endPoint y: 397, distance: 52.8
click at [1068, 397] on div "**********" at bounding box center [1167, 399] width 199 height 149
click at [1208, 14] on span "Publish" at bounding box center [1207, 12] width 24 height 11
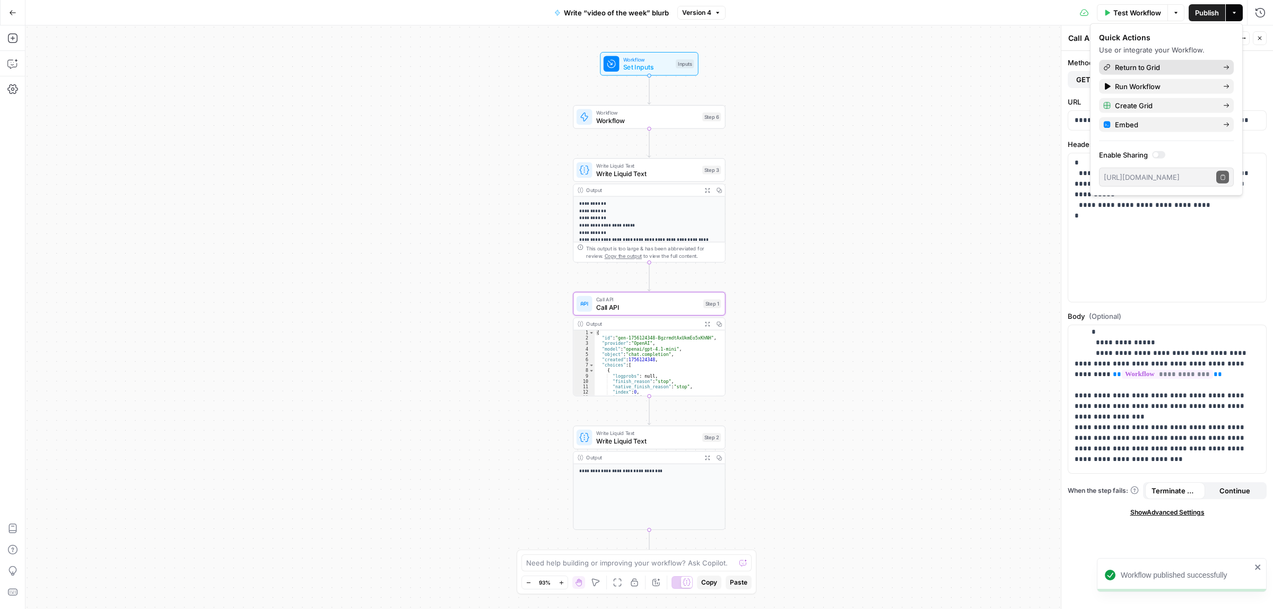
click at [1122, 67] on span "Return to Grid" at bounding box center [1165, 67] width 100 height 11
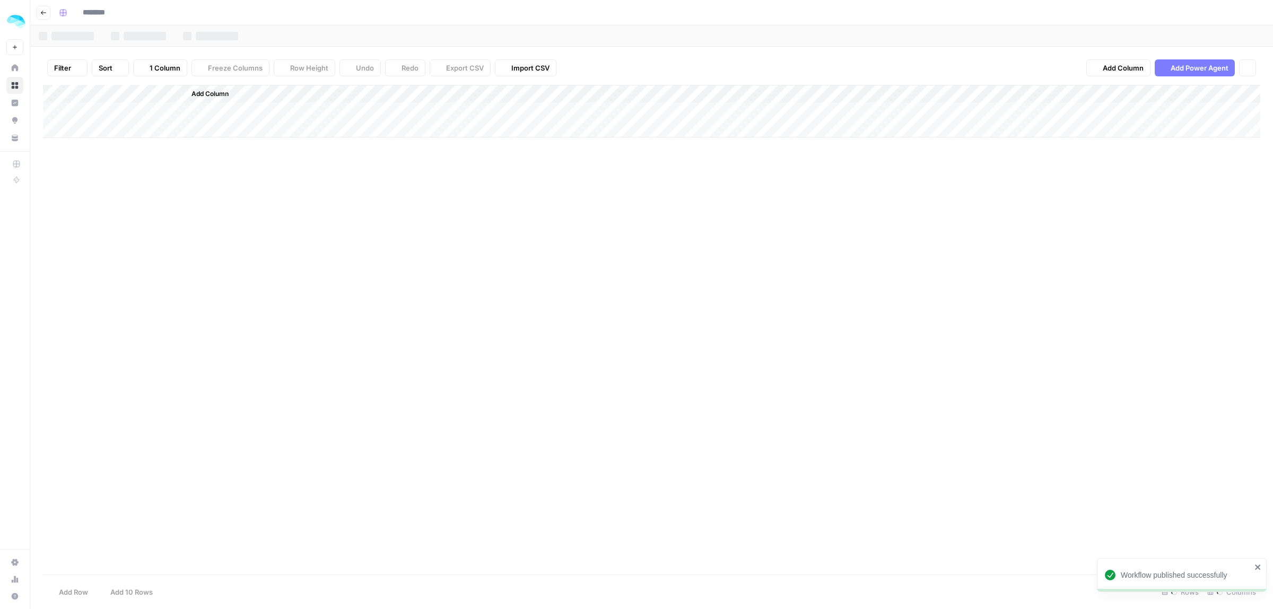
type input "**********"
click at [1144, 192] on div "Add Column" at bounding box center [651, 268] width 1217 height 366
click at [552, 205] on div "Add Column" at bounding box center [651, 268] width 1217 height 366
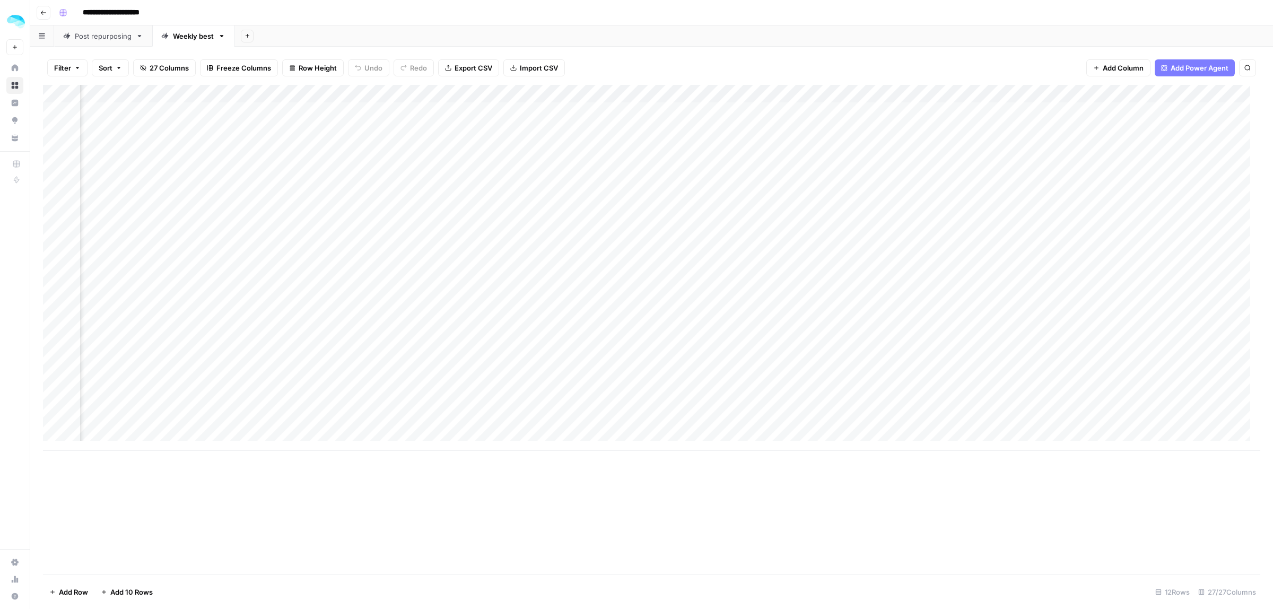
click at [552, 205] on div "Add Column" at bounding box center [651, 268] width 1217 height 366
click at [545, 269] on div "Add Column" at bounding box center [651, 268] width 1217 height 366
click at [536, 198] on div "Add Column" at bounding box center [651, 268] width 1217 height 366
click at [503, 241] on div "Add Column" at bounding box center [651, 268] width 1217 height 366
click at [527, 178] on div "Add Column" at bounding box center [651, 268] width 1217 height 366
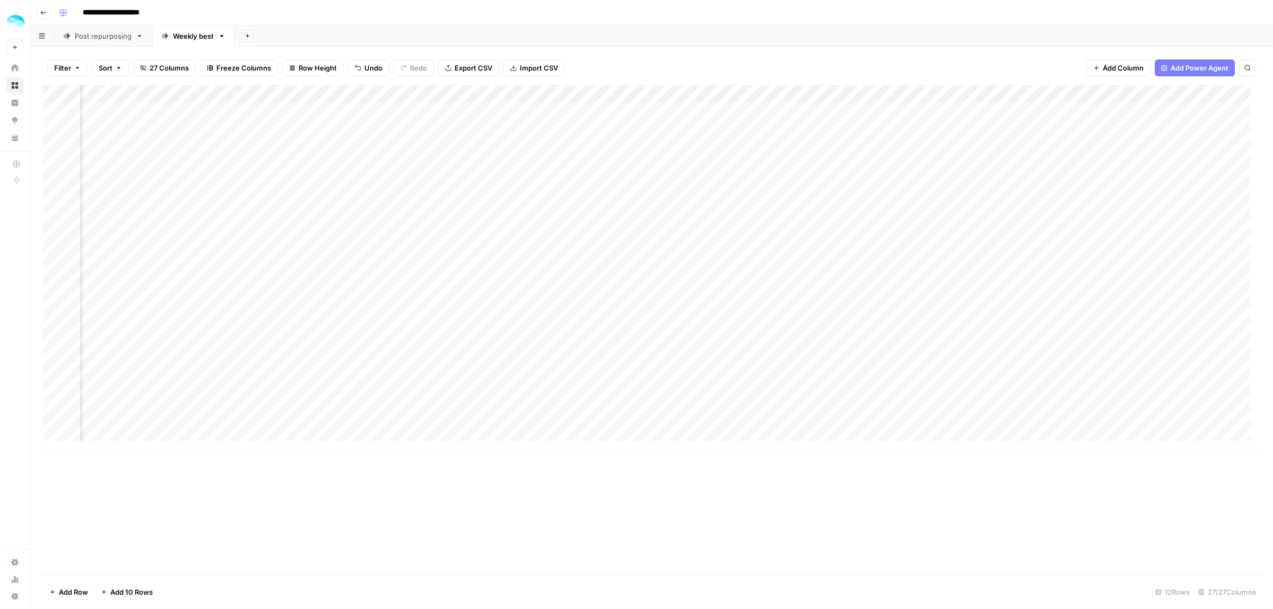
click at [520, 214] on div "Add Column" at bounding box center [651, 268] width 1217 height 366
click at [521, 206] on div "Add Column" at bounding box center [651, 268] width 1217 height 366
click at [830, 197] on div "Add Column" at bounding box center [651, 268] width 1217 height 366
click at [536, 263] on div "Add Column" at bounding box center [651, 268] width 1217 height 366
click at [561, 207] on div "Add Column" at bounding box center [651, 268] width 1217 height 366
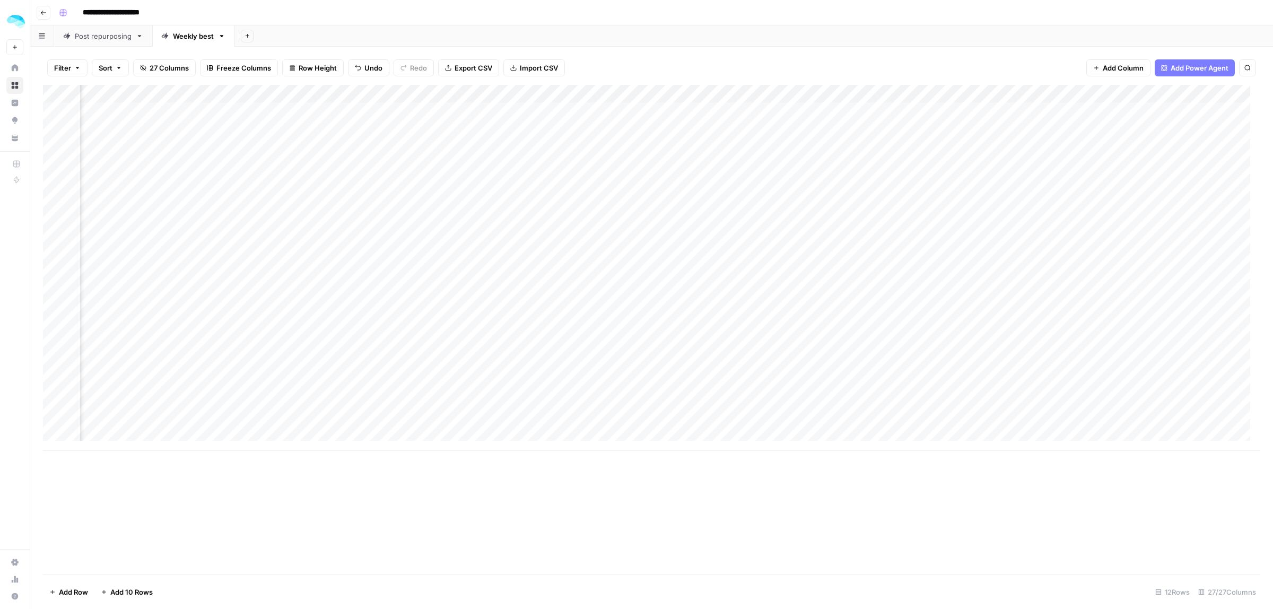
click at [829, 191] on div "Add Column" at bounding box center [651, 268] width 1217 height 366
click at [517, 207] on div "Add Column" at bounding box center [651, 268] width 1217 height 366
click at [601, 93] on div "Add Column" at bounding box center [651, 268] width 1217 height 366
click at [677, 71] on div "Filter Sort 27 Columns Freeze Columns Row Height Undo Redo Export CSV Import CS…" at bounding box center [651, 68] width 1217 height 34
click at [817, 94] on div "Add Column" at bounding box center [651, 268] width 1217 height 366
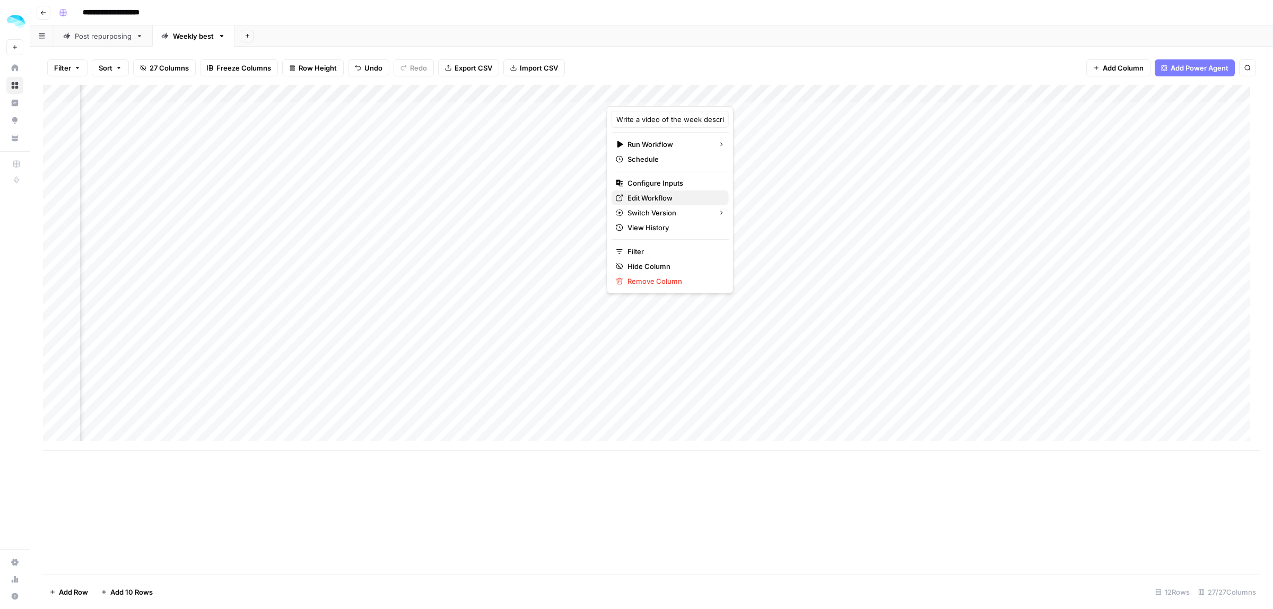
click at [624, 195] on div "Edit Workflow" at bounding box center [670, 198] width 109 height 11
click at [512, 196] on div "Add Column" at bounding box center [651, 268] width 1217 height 366
click at [534, 263] on div "Add Column" at bounding box center [651, 268] width 1217 height 366
click at [537, 206] on div "Add Column" at bounding box center [651, 268] width 1217 height 366
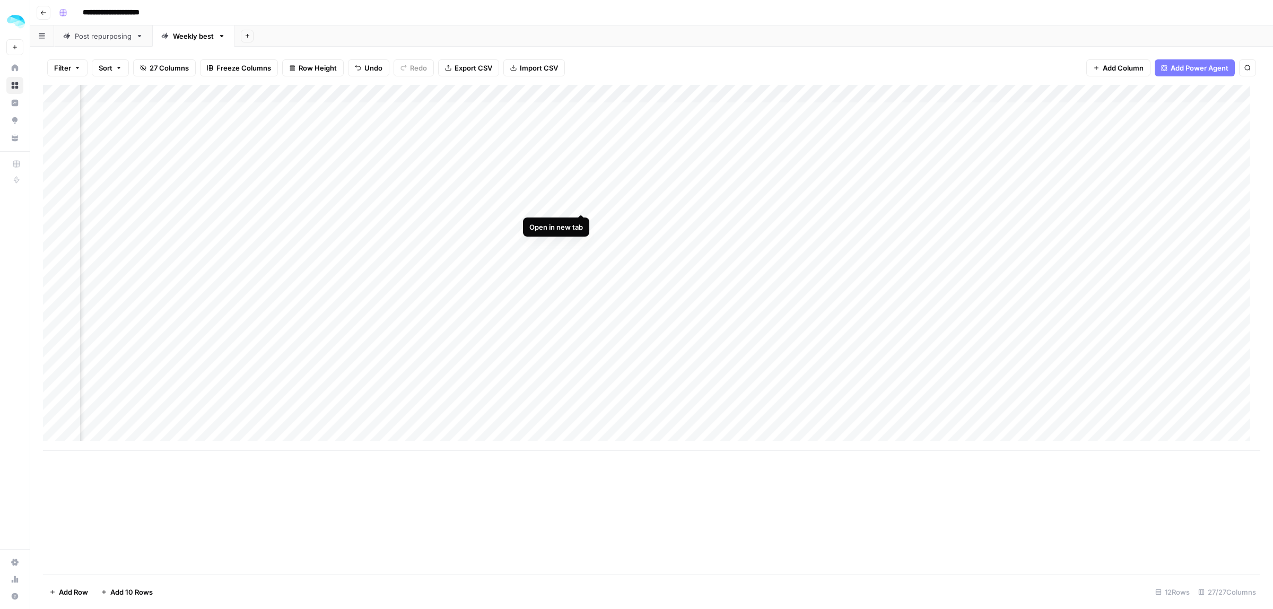
click at [582, 194] on div "Add Column" at bounding box center [651, 268] width 1217 height 366
click at [570, 191] on div "Add Column" at bounding box center [651, 268] width 1217 height 366
click at [542, 356] on div "Add Column" at bounding box center [651, 268] width 1217 height 366
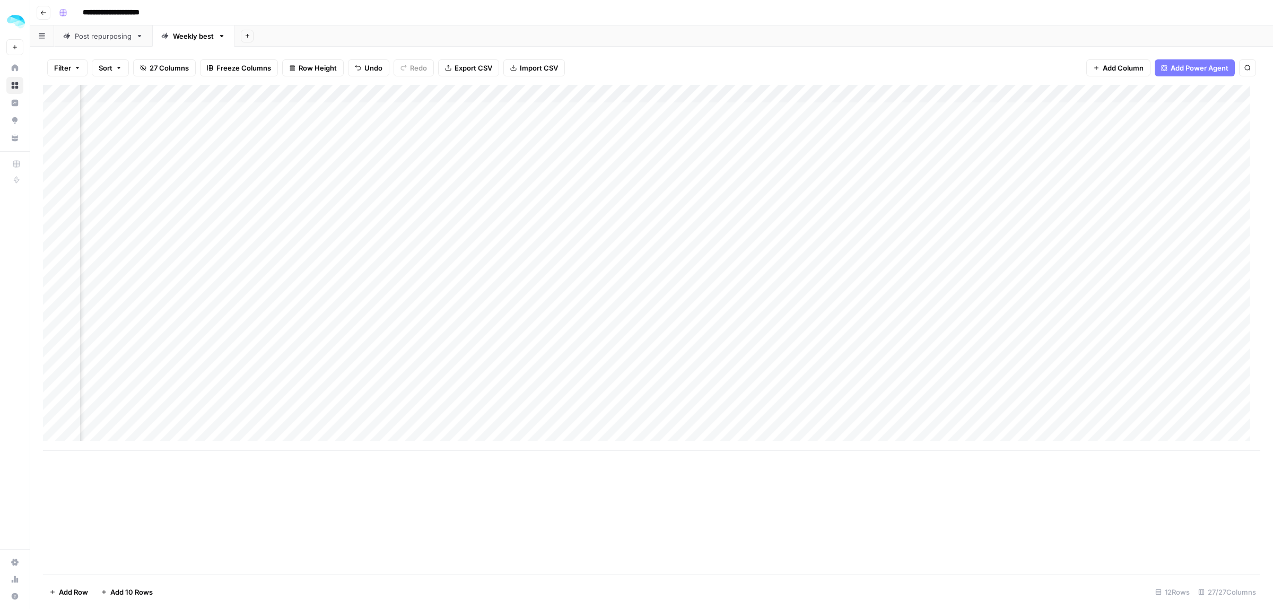
click at [569, 367] on div "Add Column" at bounding box center [651, 268] width 1217 height 366
click at [650, 199] on div "Add Column" at bounding box center [651, 268] width 1217 height 366
click at [974, 197] on div "Add Column" at bounding box center [651, 268] width 1217 height 366
click at [979, 194] on div "Add Column" at bounding box center [651, 268] width 1217 height 366
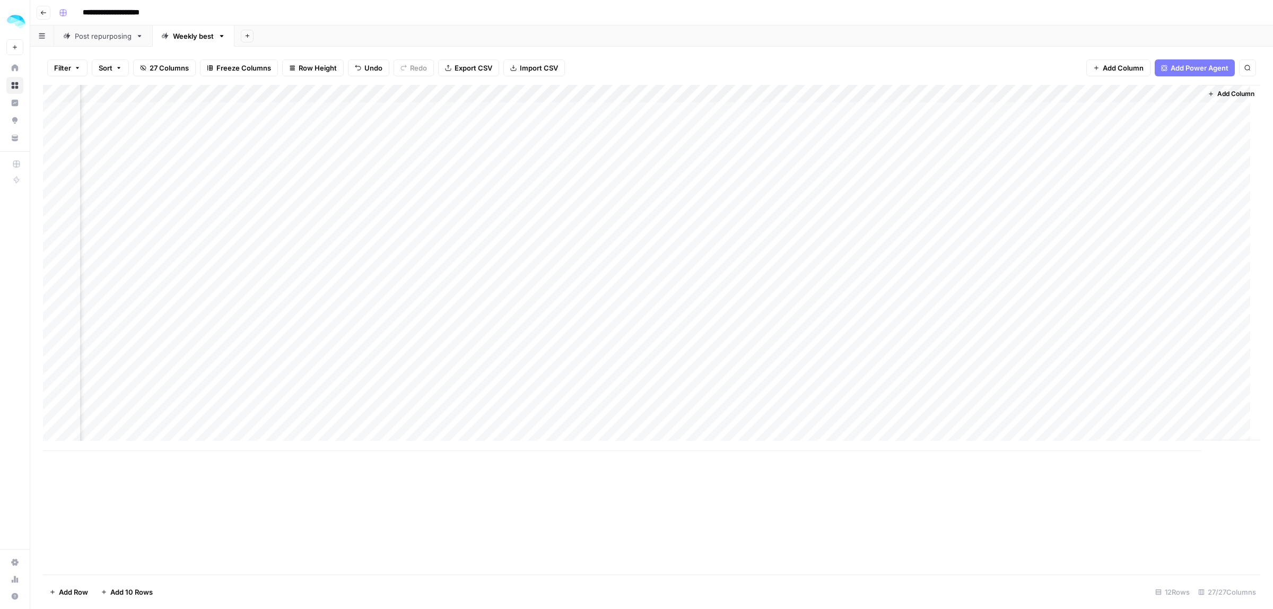
click at [825, 188] on div "Add Column" at bounding box center [651, 268] width 1217 height 366
drag, startPoint x: 859, startPoint y: 214, endPoint x: 770, endPoint y: 215, distance: 89.1
click at [770, 215] on textarea "**********" at bounding box center [852, 242] width 170 height 110
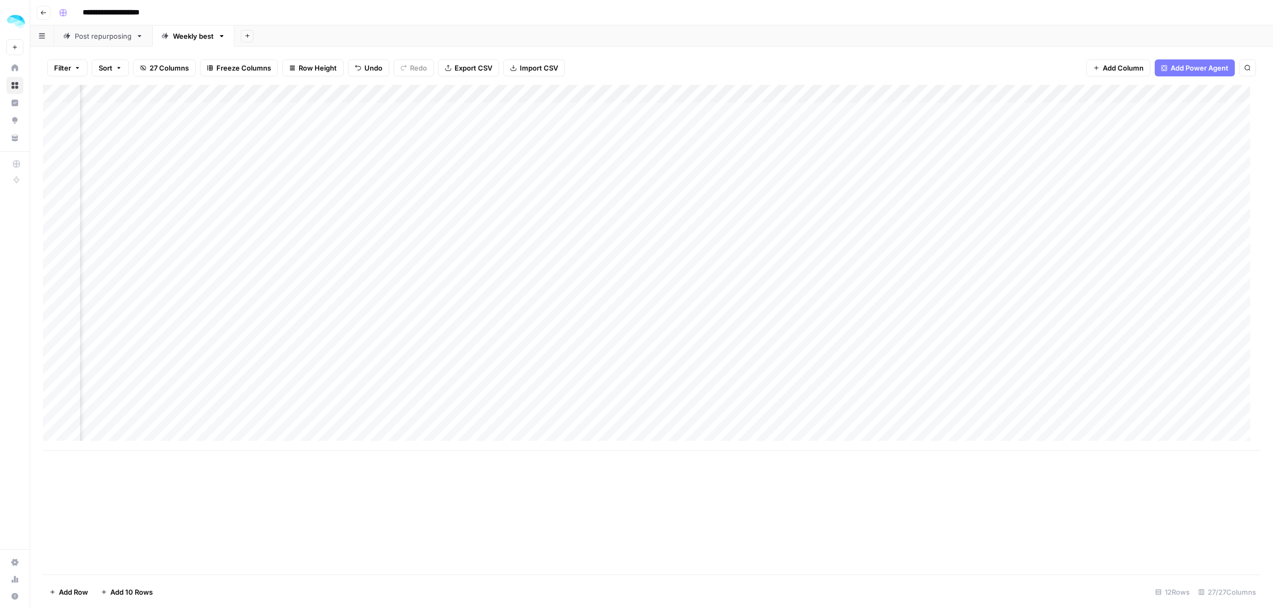
click at [351, 194] on div "Add Column" at bounding box center [651, 268] width 1217 height 366
click at [688, 194] on div "Add Column" at bounding box center [651, 268] width 1217 height 366
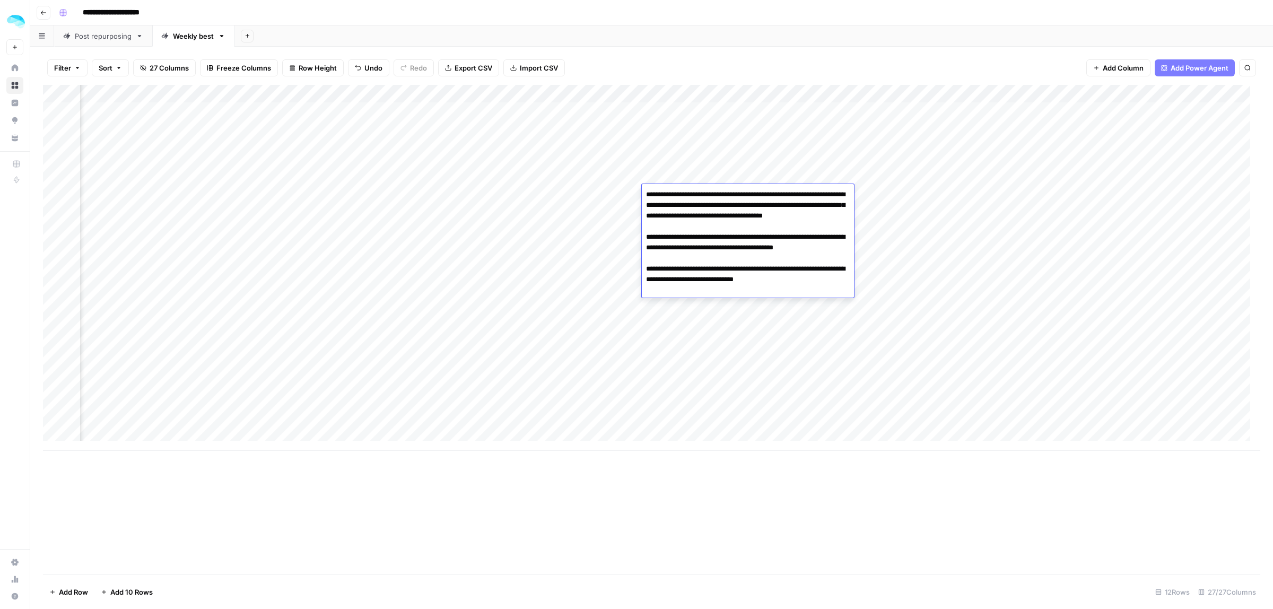
click at [394, 210] on div "Add Column" at bounding box center [651, 268] width 1217 height 366
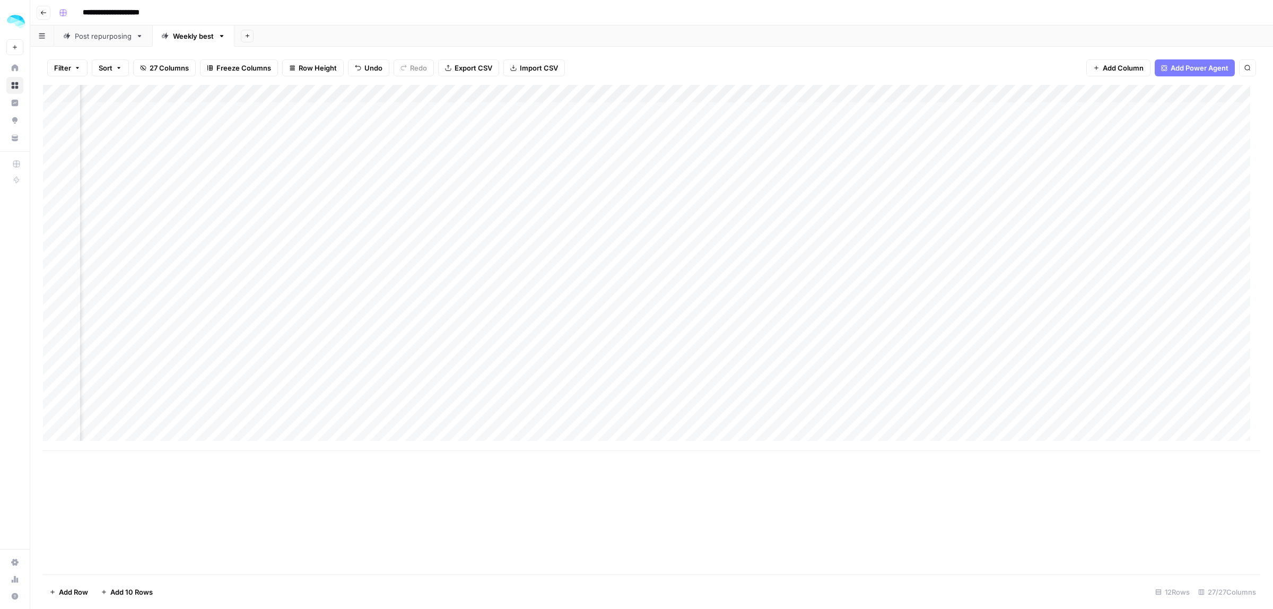
click at [252, 191] on div "Add Column" at bounding box center [651, 268] width 1217 height 366
click at [816, 196] on div "Add Column" at bounding box center [651, 268] width 1217 height 366
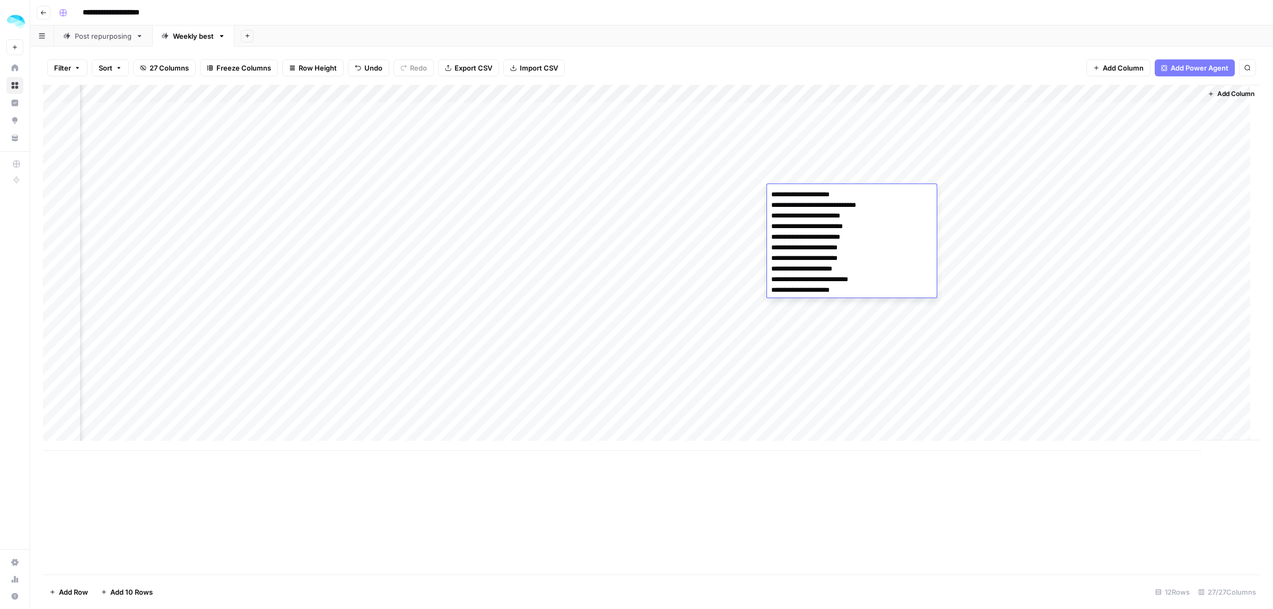
drag, startPoint x: 829, startPoint y: 218, endPoint x: 759, endPoint y: 218, distance: 70.0
click at [759, 218] on body "**********" at bounding box center [636, 304] width 1273 height 609
drag, startPoint x: 855, startPoint y: 199, endPoint x: 753, endPoint y: 193, distance: 101.5
click at [753, 193] on body "**********" at bounding box center [636, 304] width 1273 height 609
click at [1119, 195] on div "Add Column" at bounding box center [651, 268] width 1217 height 366
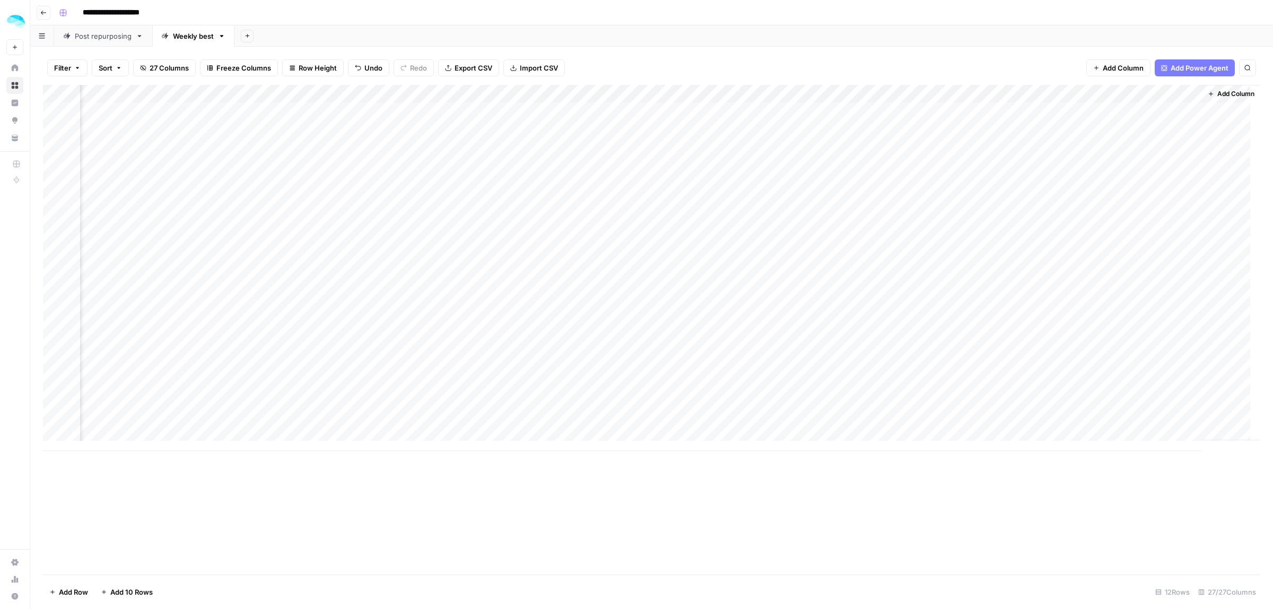
click at [1119, 195] on div "Add Column" at bounding box center [651, 268] width 1217 height 366
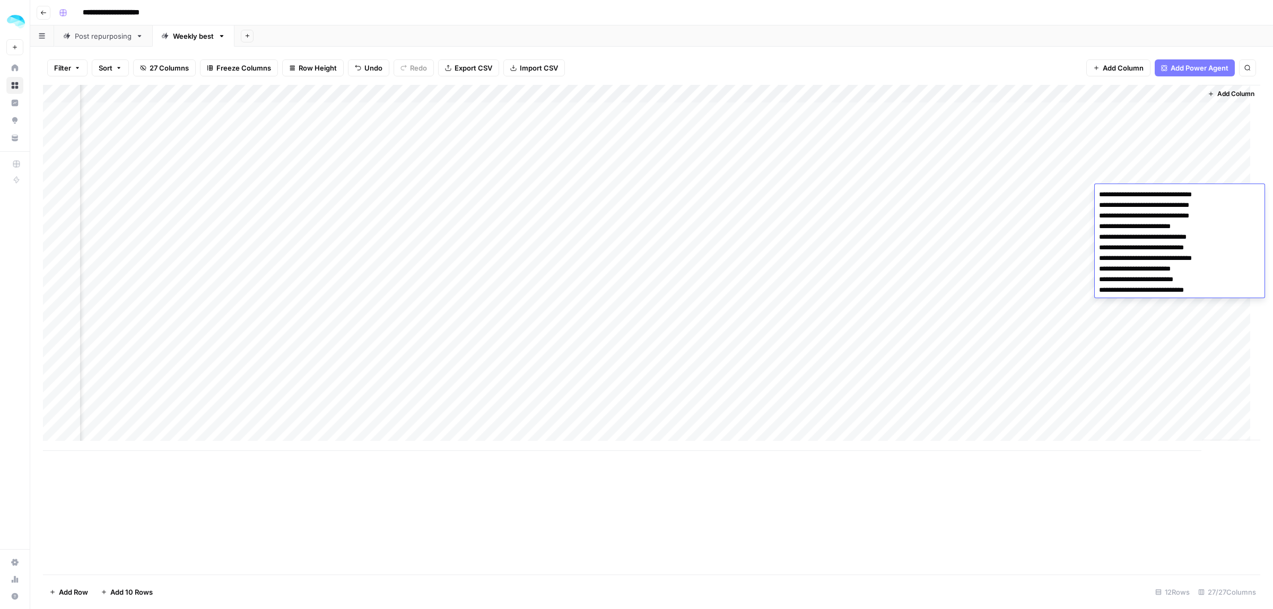
drag, startPoint x: 1221, startPoint y: 195, endPoint x: 1088, endPoint y: 194, distance: 133.1
click at [1088, 194] on body "**********" at bounding box center [636, 304] width 1273 height 609
drag, startPoint x: 1191, startPoint y: 224, endPoint x: 1092, endPoint y: 225, distance: 99.2
click at [1092, 225] on body "**********" at bounding box center [636, 304] width 1273 height 609
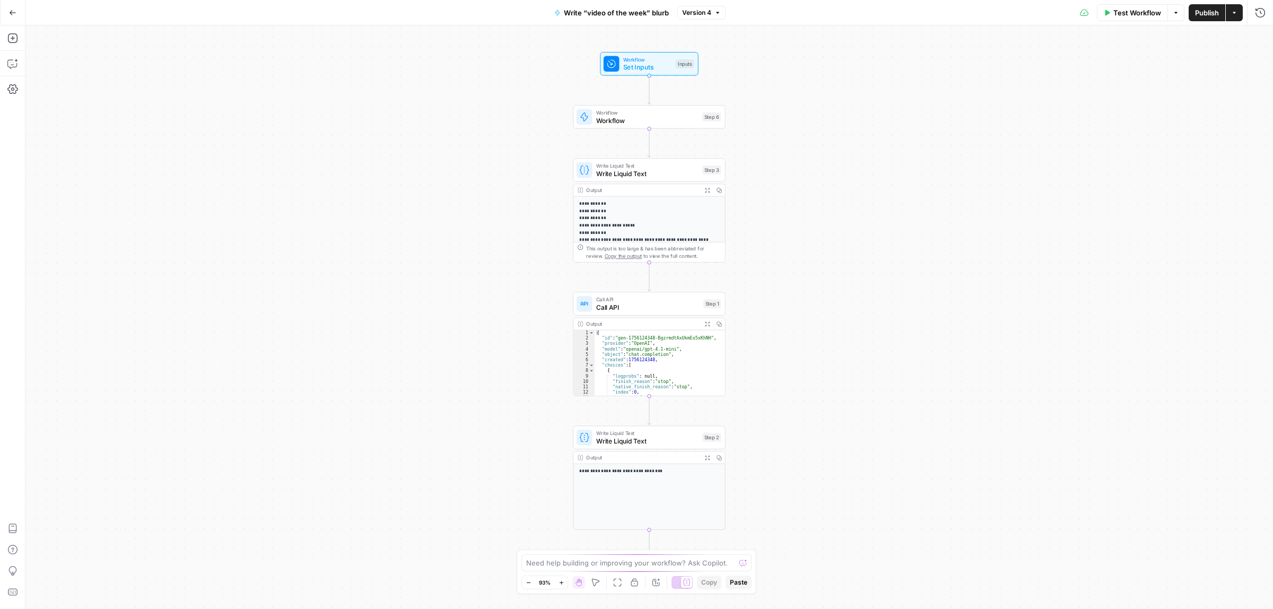
click at [1135, 12] on span "Test Workflow" at bounding box center [1137, 12] width 48 height 11
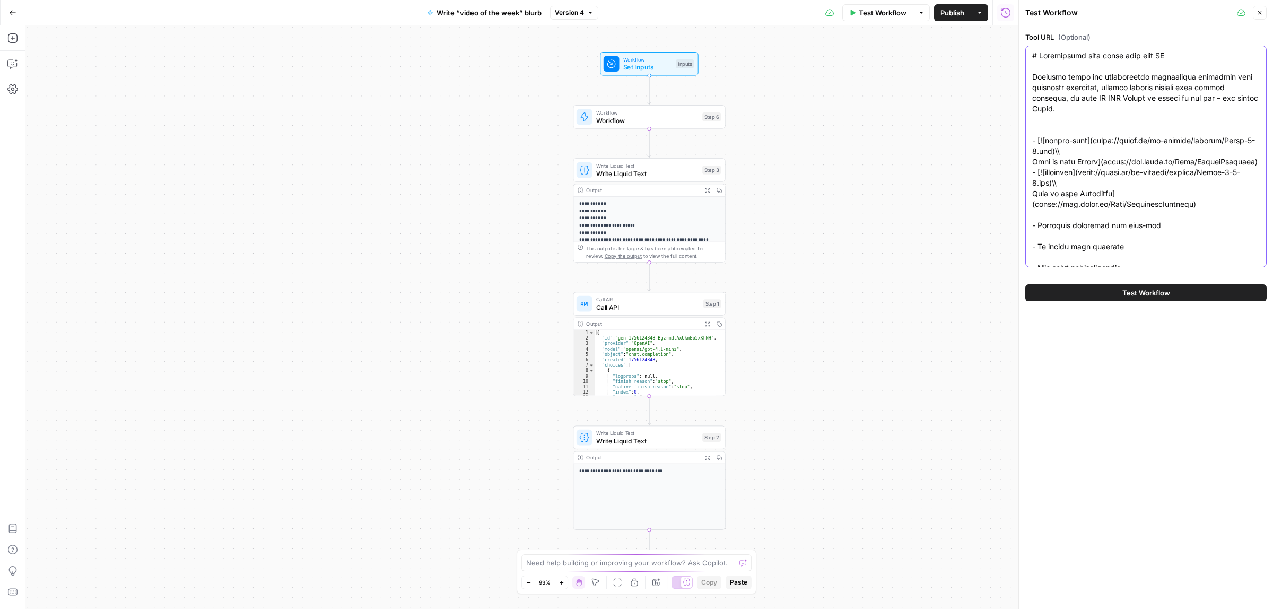
paste textarea "[URL][DOMAIN_NAME]"
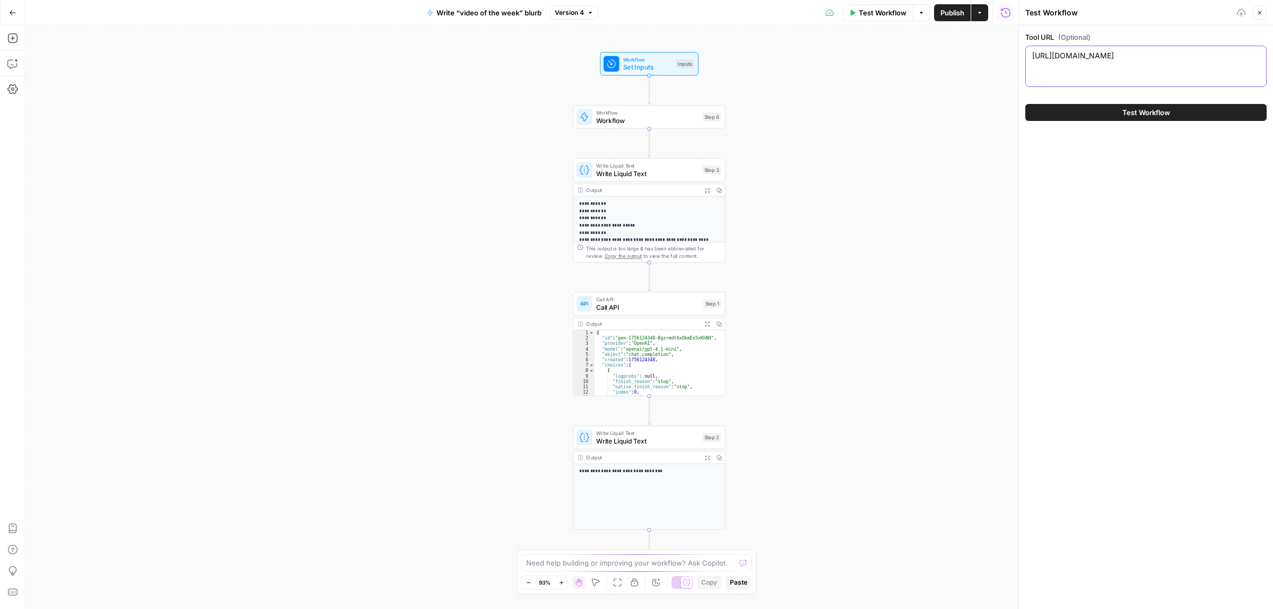
type textarea "[URL][DOMAIN_NAME]"
click at [1112, 118] on button "Test Workflow" at bounding box center [1145, 112] width 241 height 17
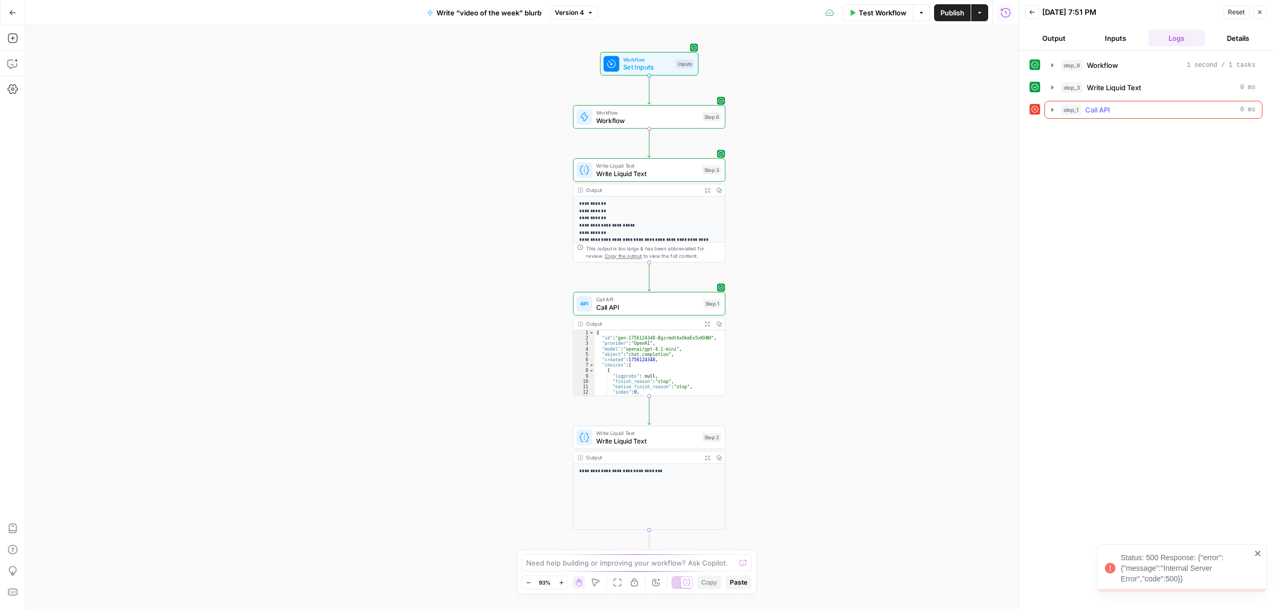
click at [1056, 109] on icon "button" at bounding box center [1052, 110] width 8 height 8
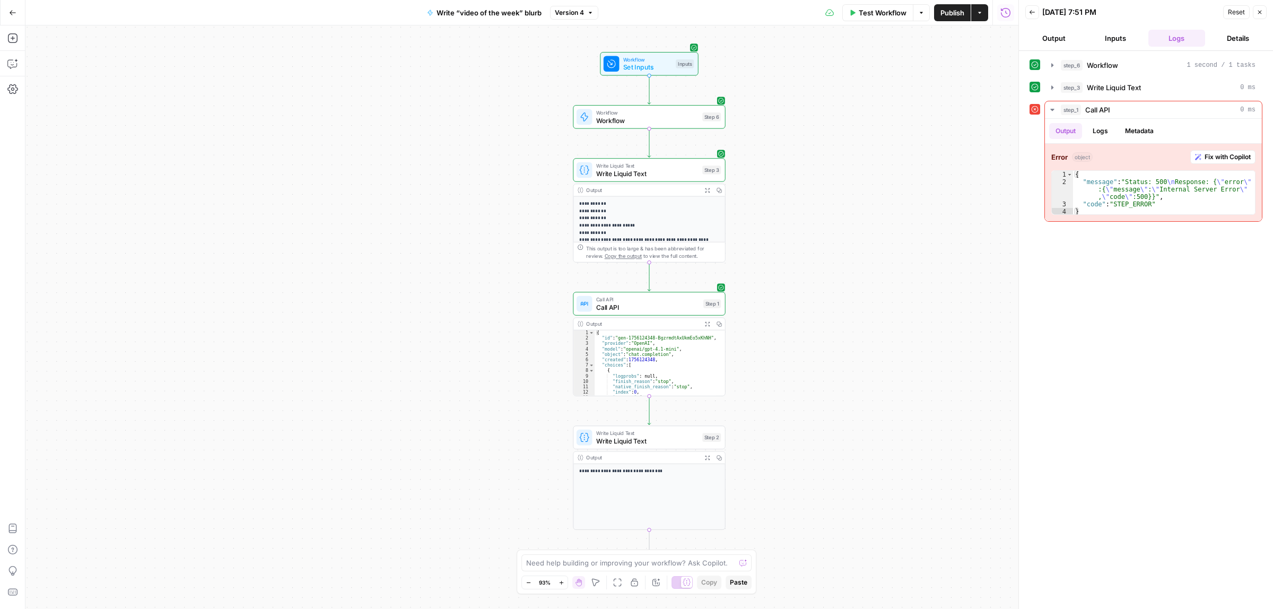
click at [626, 290] on div "Copy step Delete step Add Note Test" at bounding box center [673, 286] width 99 height 18
click at [625, 310] on span "Call API" at bounding box center [647, 307] width 103 height 10
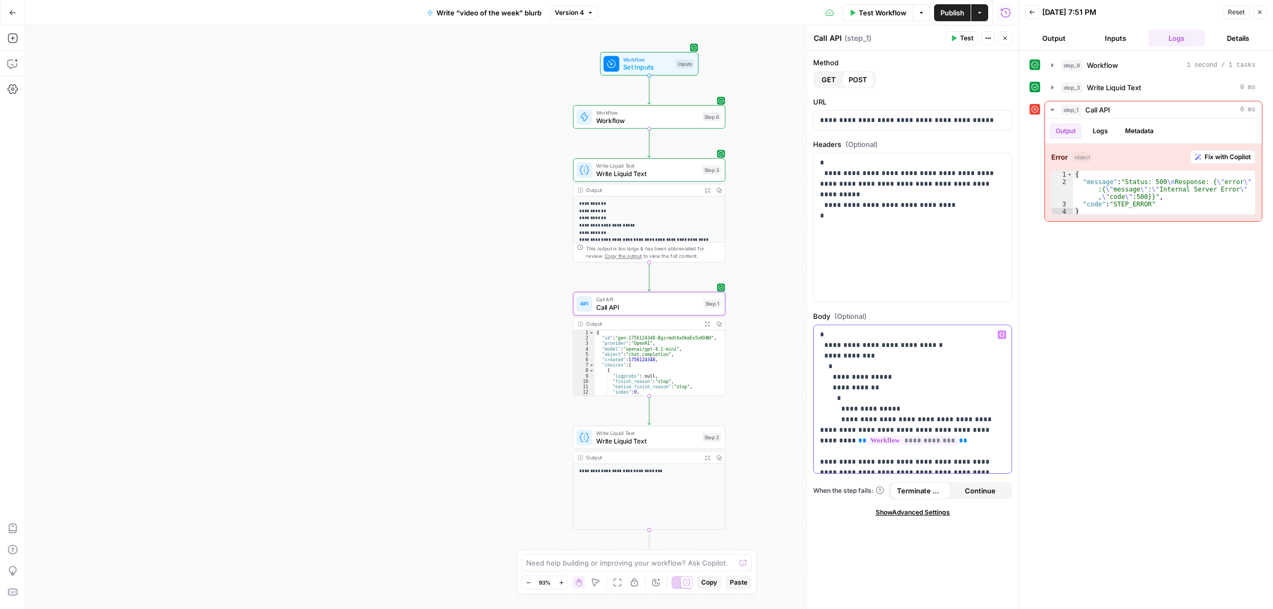
drag, startPoint x: 910, startPoint y: 445, endPoint x: 865, endPoint y: 421, distance: 51.5
click at [865, 421] on p "**********" at bounding box center [907, 520] width 175 height 382
copy p "**********"
